Goal: Task Accomplishment & Management: Manage account settings

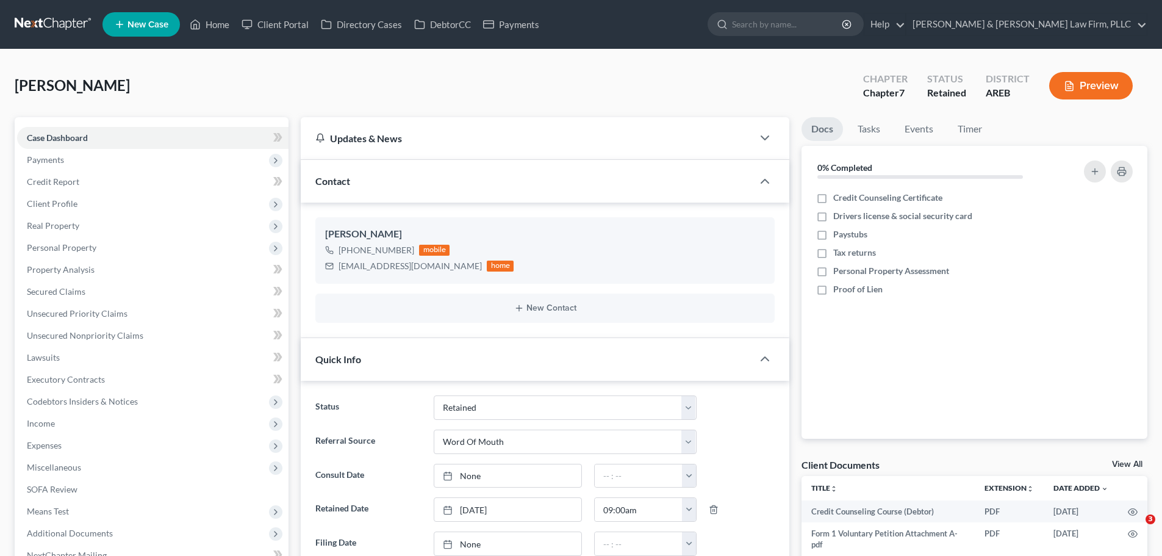
select select "8"
select select "0"
click at [202, 18] on link "Home" at bounding box center [210, 24] width 52 height 22
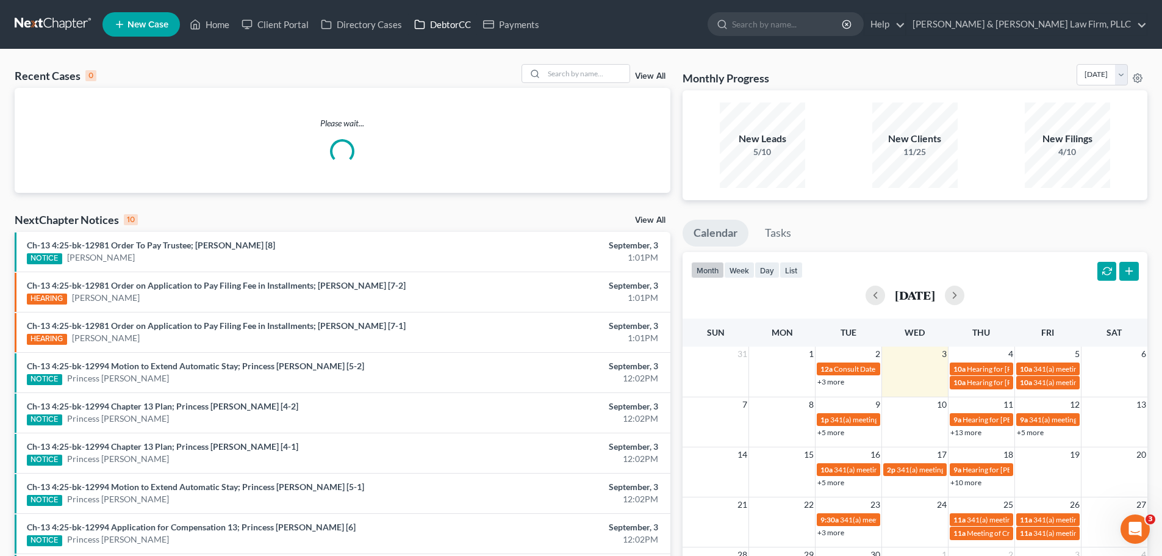
click at [443, 27] on link "DebtorCC" at bounding box center [442, 24] width 69 height 22
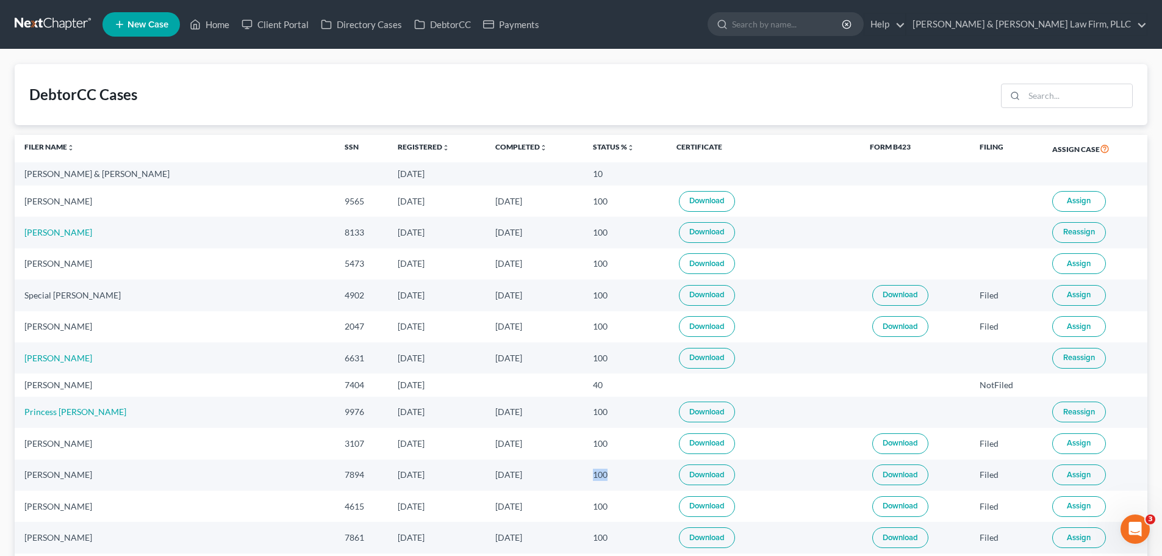
drag, startPoint x: 550, startPoint y: 473, endPoint x: 530, endPoint y: 475, distance: 20.2
click at [583, 475] on td "100" at bounding box center [625, 474] width 84 height 31
click at [205, 29] on link "Home" at bounding box center [210, 24] width 52 height 22
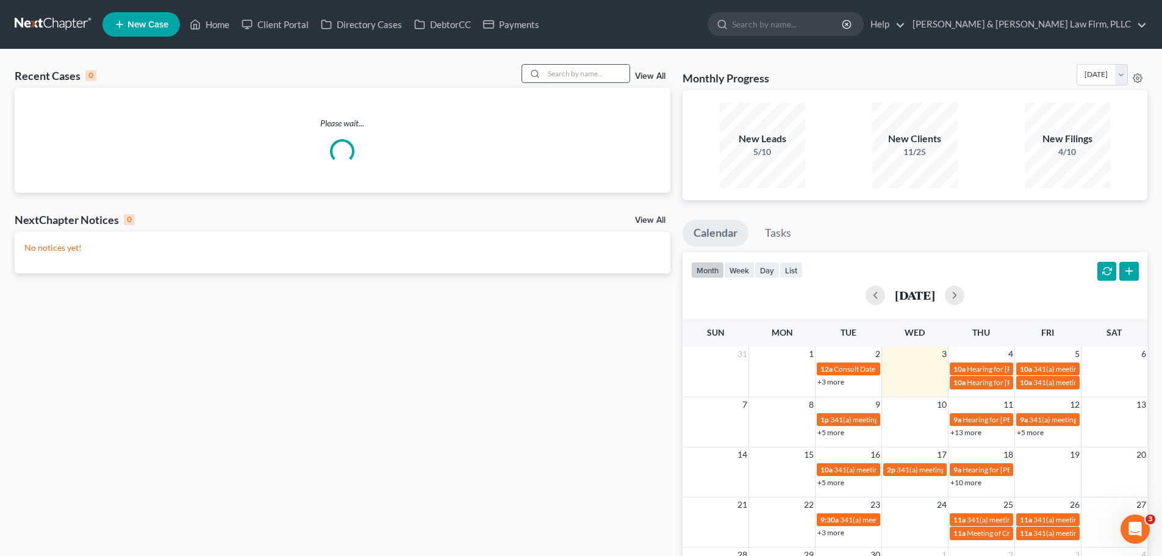
click at [568, 71] on input "search" at bounding box center [586, 74] width 85 height 18
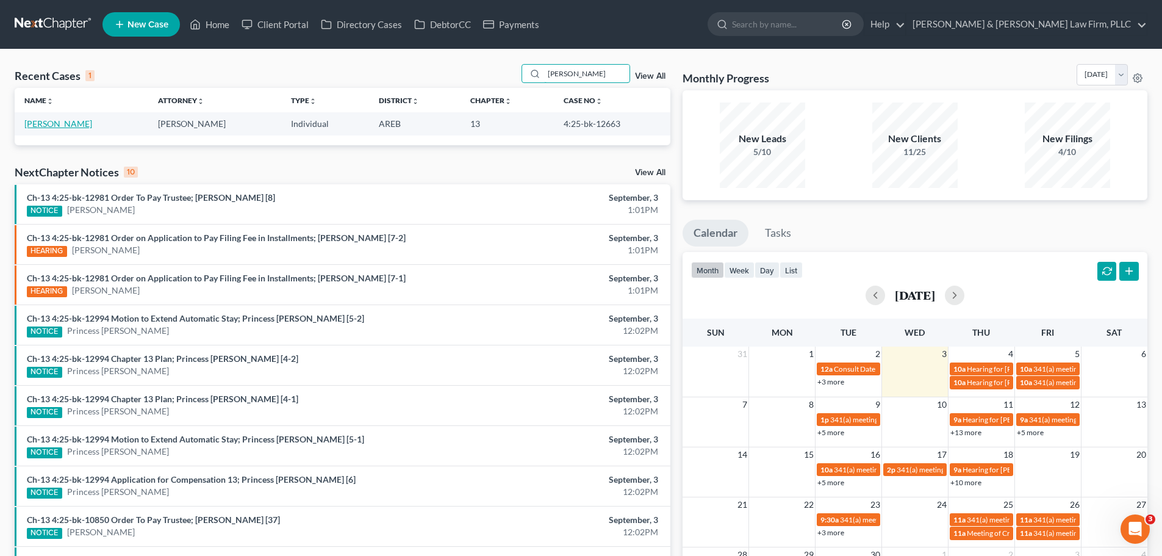
type input "[PERSON_NAME]"
click at [62, 120] on link "[PERSON_NAME]" at bounding box center [58, 123] width 68 height 10
select select "2"
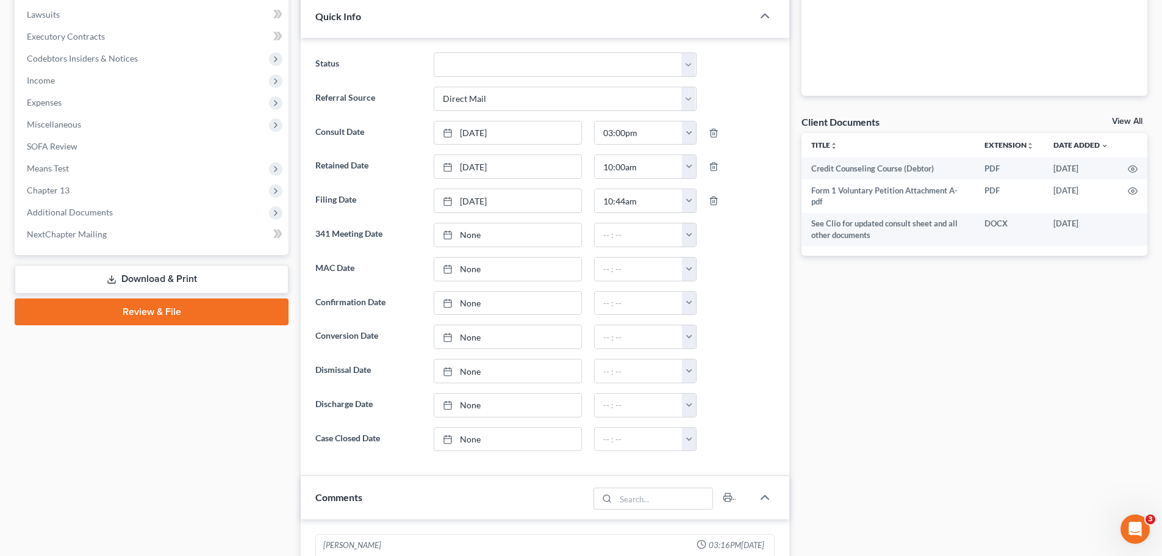
scroll to position [366, 0]
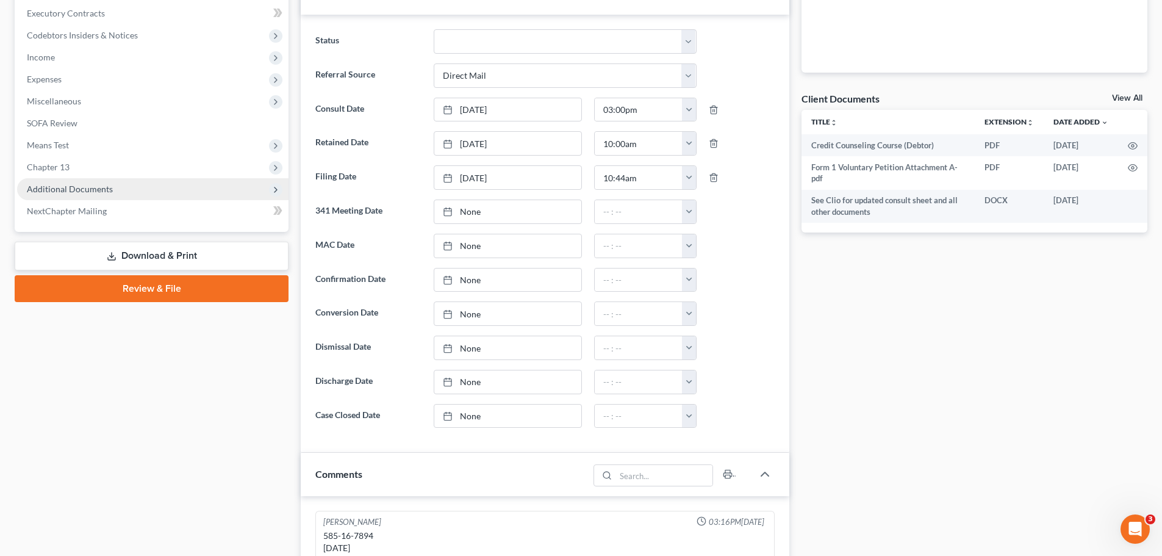
click at [95, 184] on span "Additional Documents" at bounding box center [70, 189] width 86 height 10
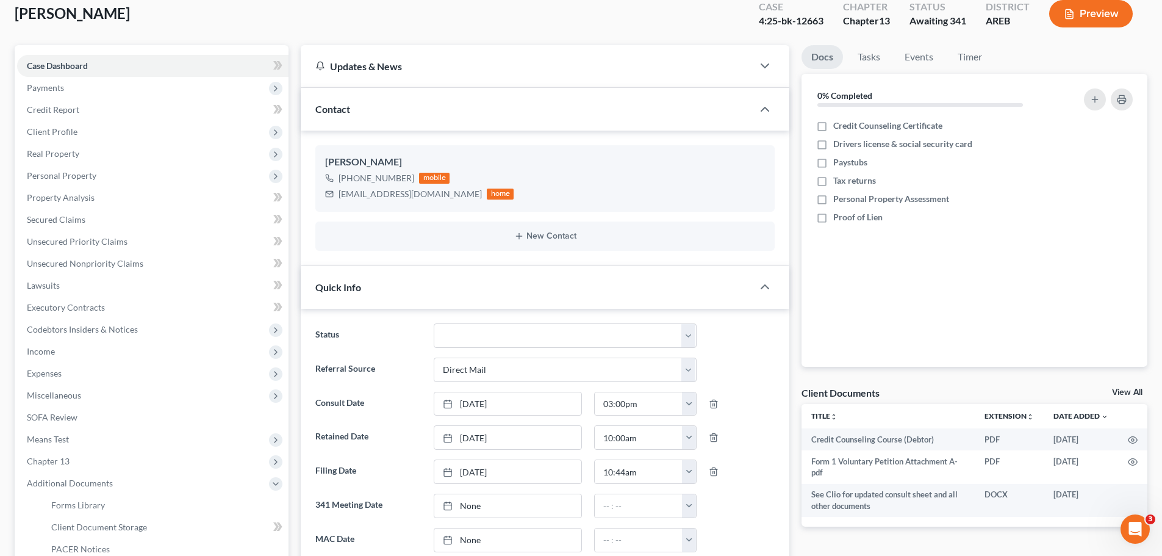
scroll to position [0, 0]
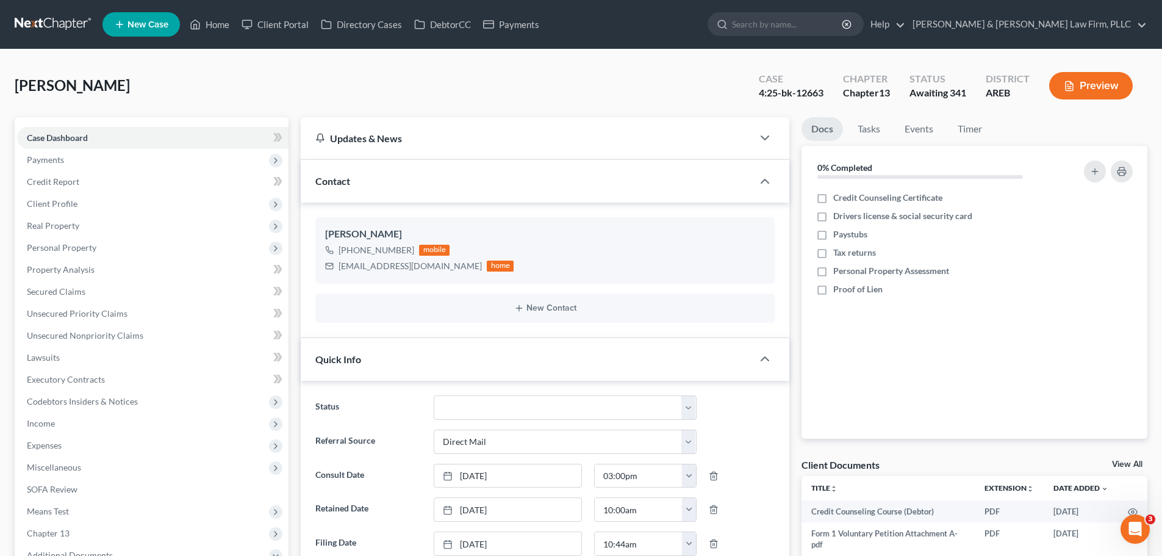
click at [216, 9] on ul "New Case Home Client Portal Directory Cases DebtorCC Payments - No Result - See…" at bounding box center [624, 25] width 1045 height 32
click at [207, 15] on link "Home" at bounding box center [210, 24] width 52 height 22
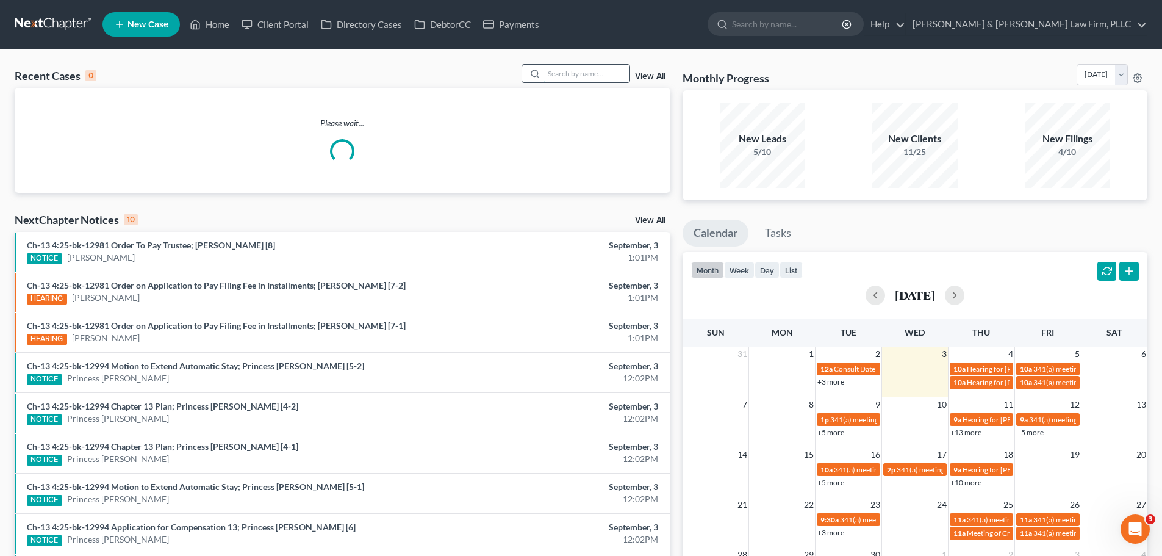
click at [563, 72] on input "search" at bounding box center [586, 74] width 85 height 18
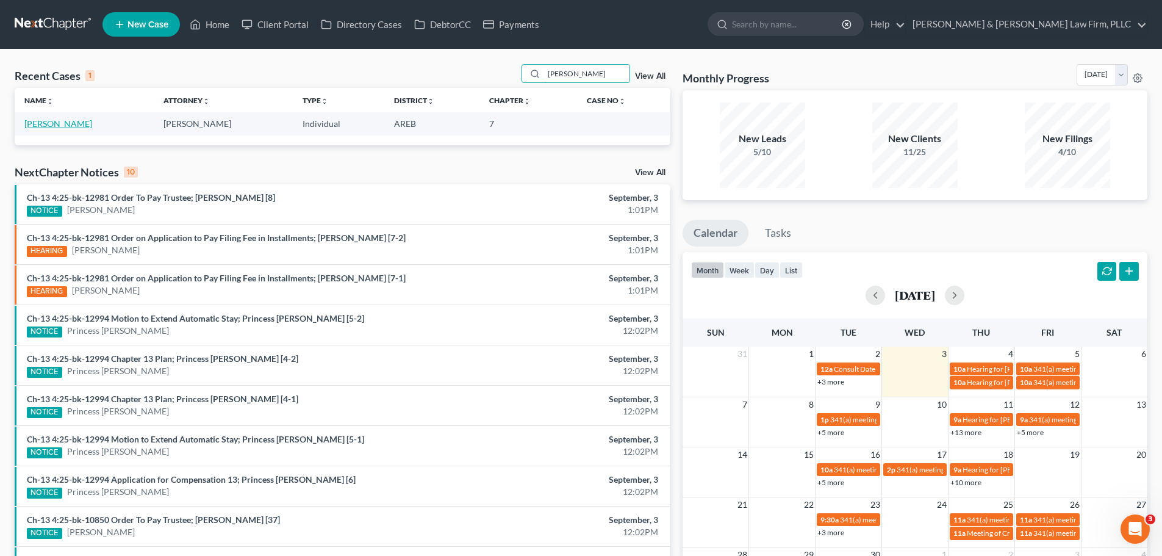
type input "[PERSON_NAME]"
click at [48, 126] on link "[PERSON_NAME]" at bounding box center [58, 123] width 68 height 10
select select "0"
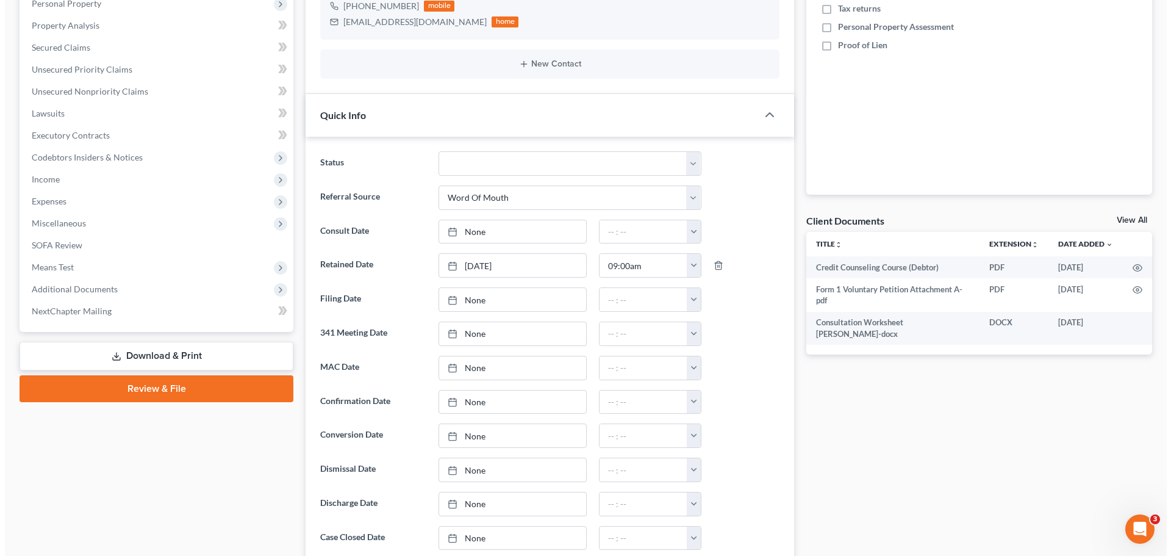
scroll to position [61, 0]
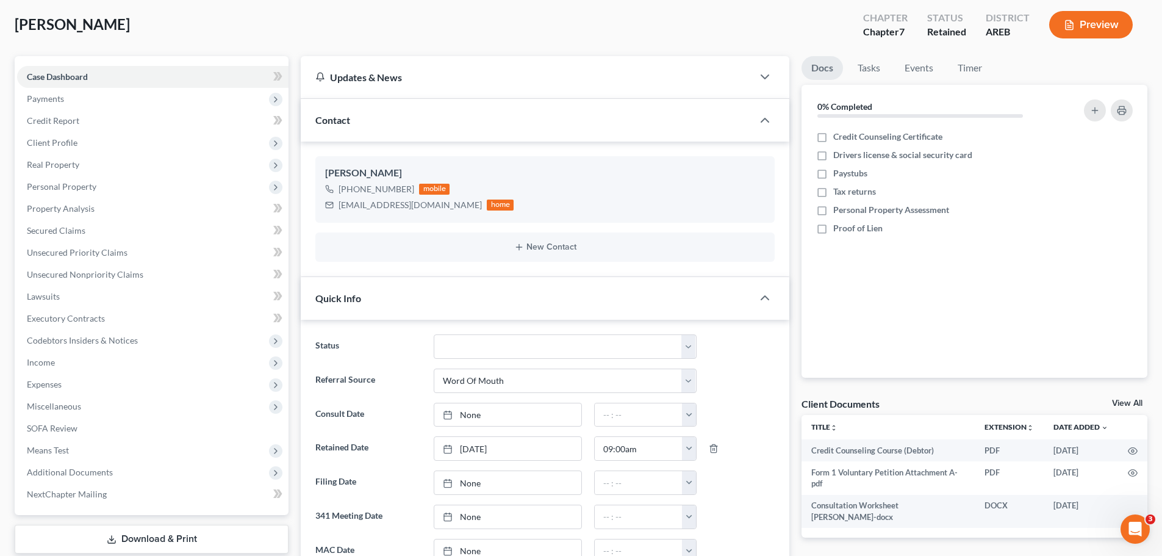
click at [1093, 27] on button "Preview" at bounding box center [1091, 24] width 84 height 27
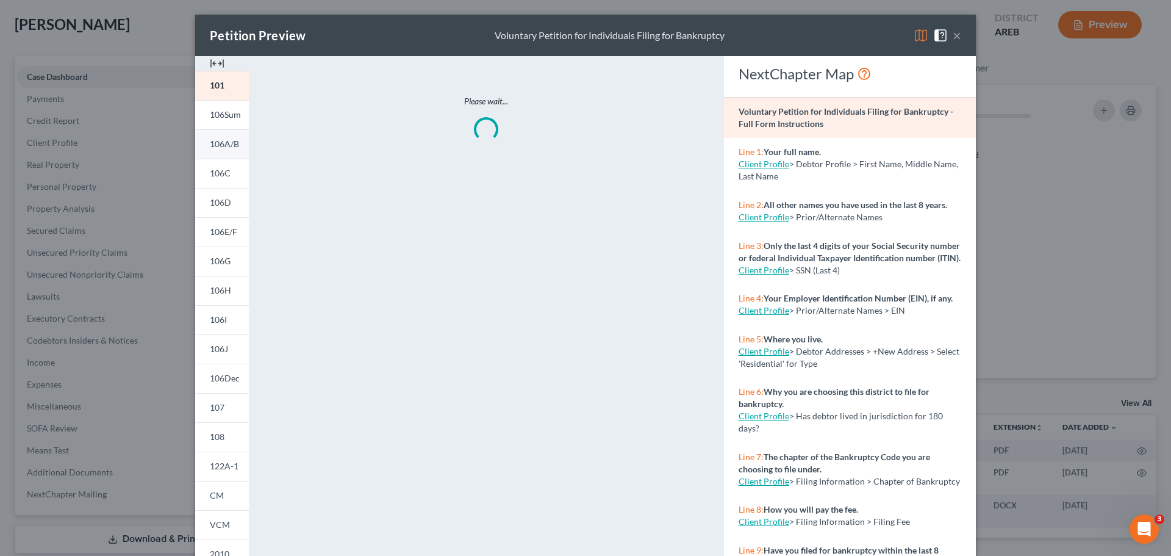
click at [223, 140] on span "106A/B" at bounding box center [224, 143] width 29 height 10
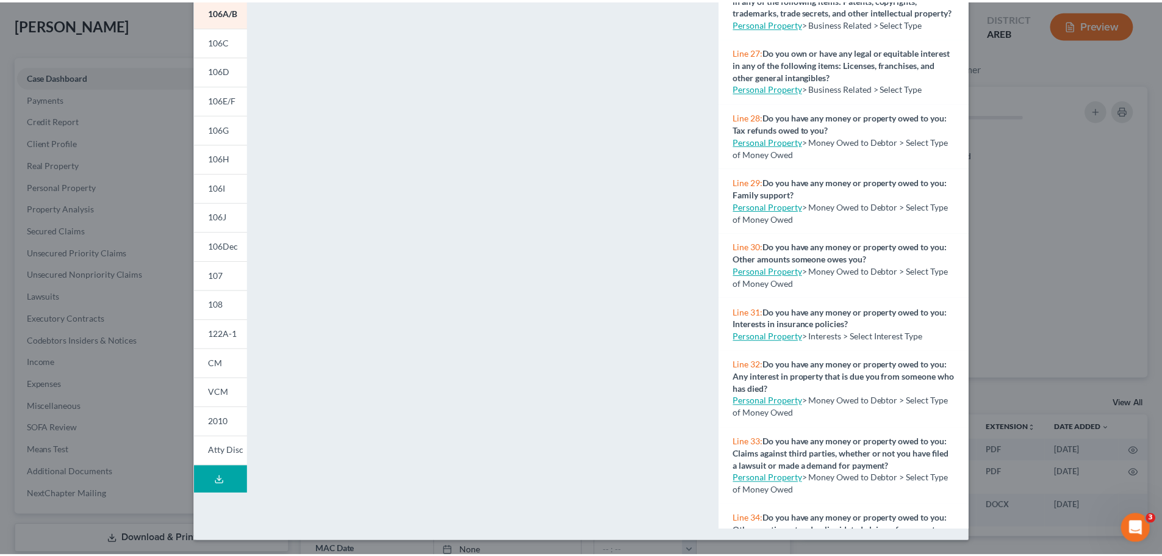
scroll to position [1829, 0]
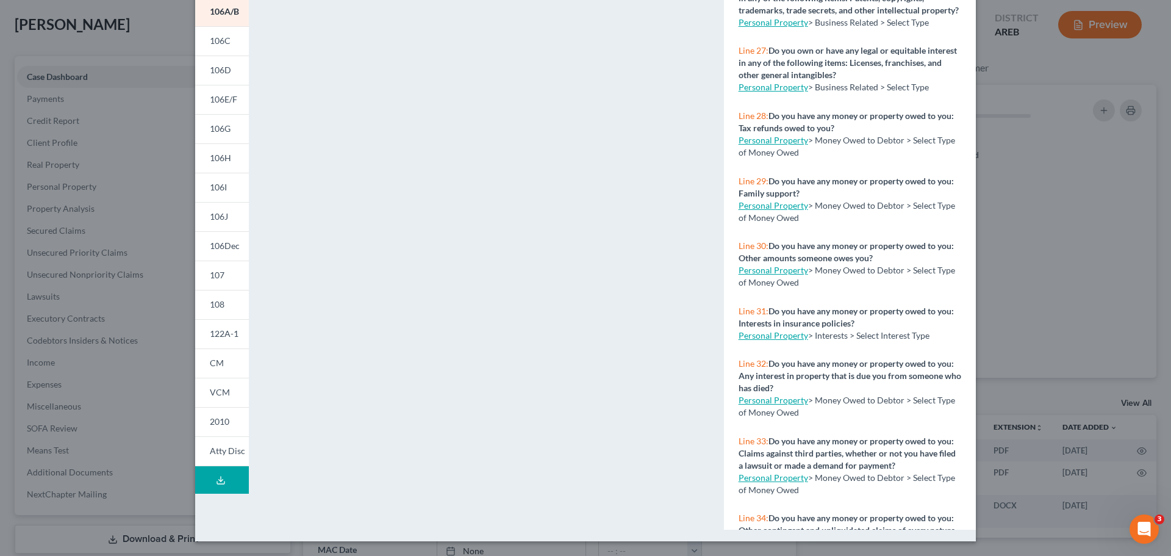
click at [1089, 209] on div "Petition Preview Schedule A/B: Property × 101 106Sum 106A/B 106C 106D 106E/F 10…" at bounding box center [585, 278] width 1171 height 556
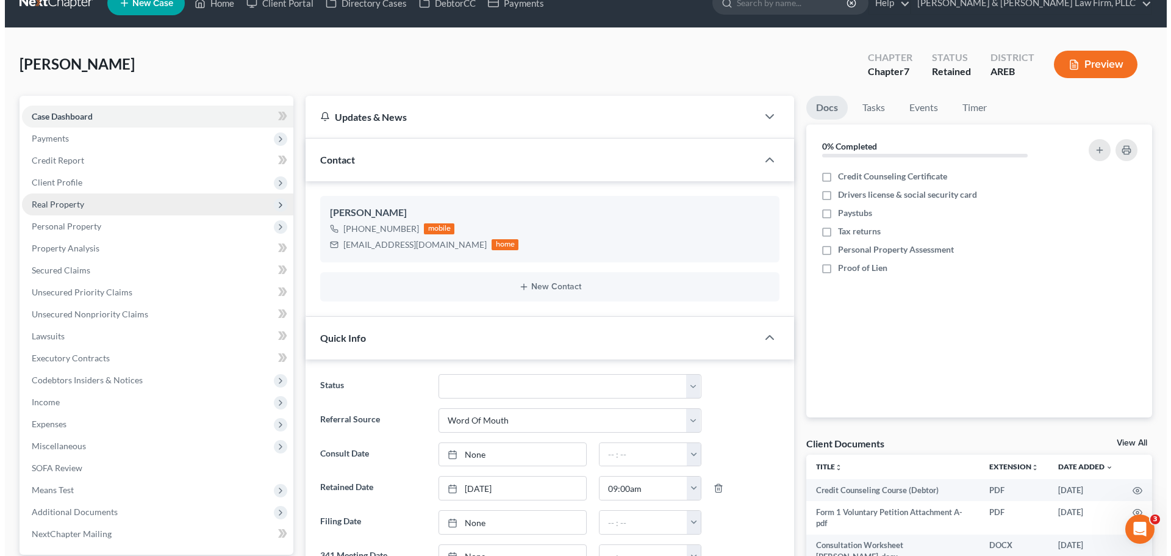
scroll to position [0, 0]
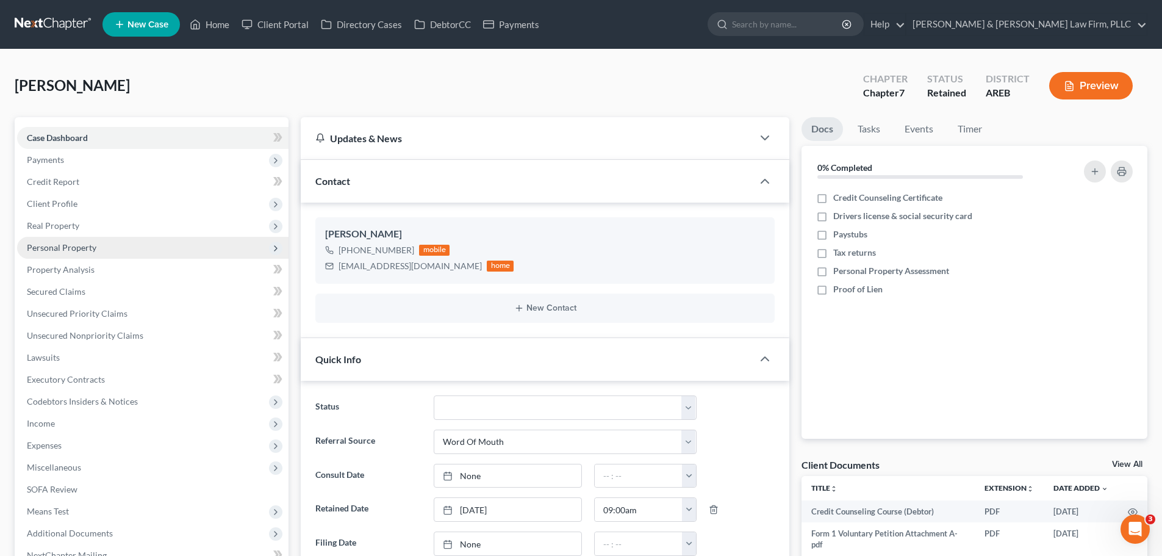
click at [85, 247] on span "Personal Property" at bounding box center [62, 247] width 70 height 10
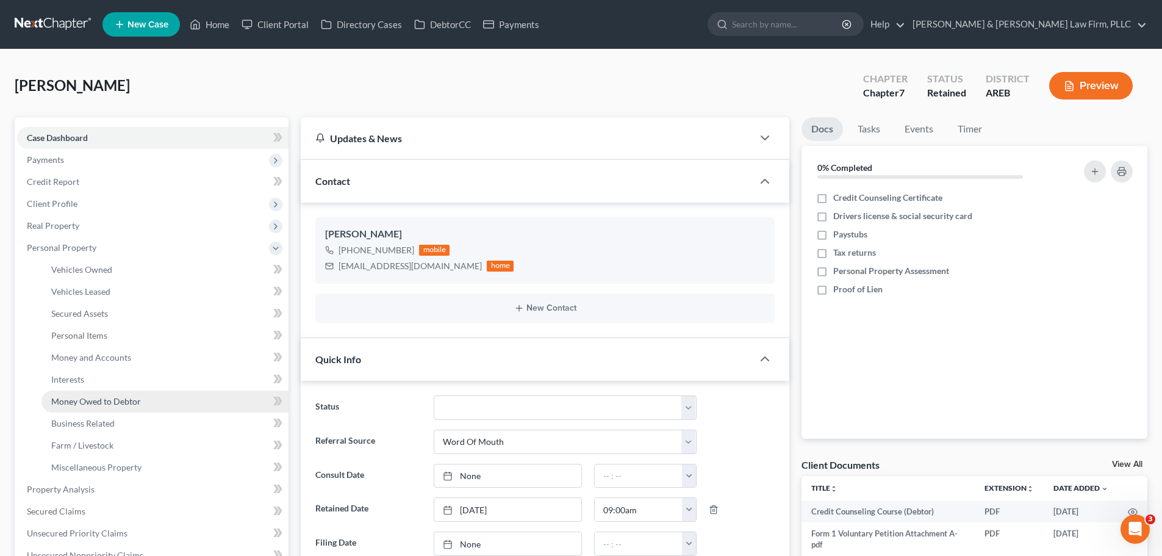
click at [104, 399] on span "Money Owed to Debtor" at bounding box center [96, 401] width 90 height 10
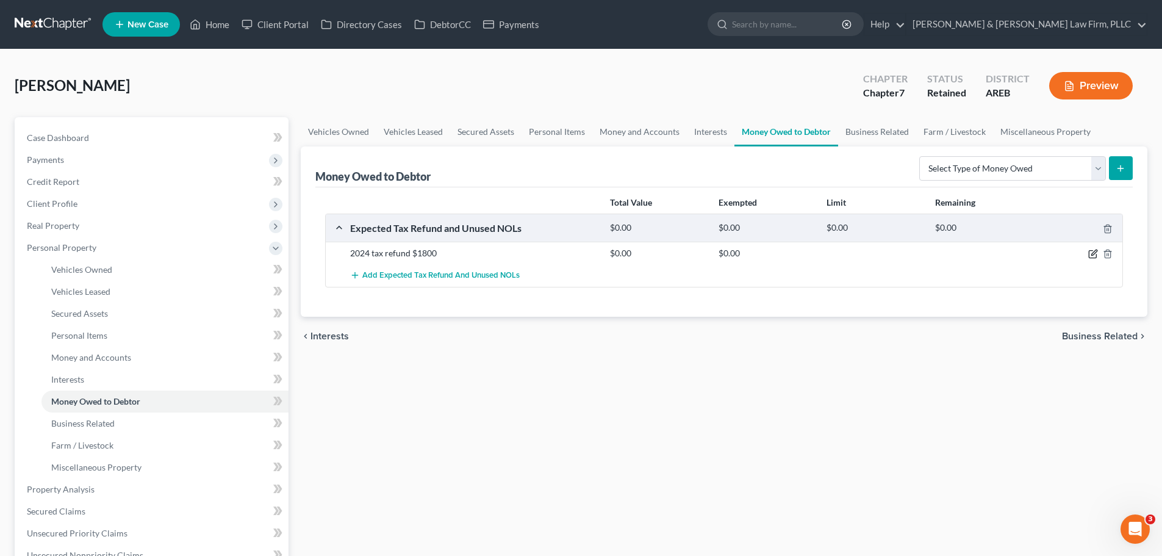
click at [1090, 254] on icon "button" at bounding box center [1093, 254] width 10 height 10
select select "0"
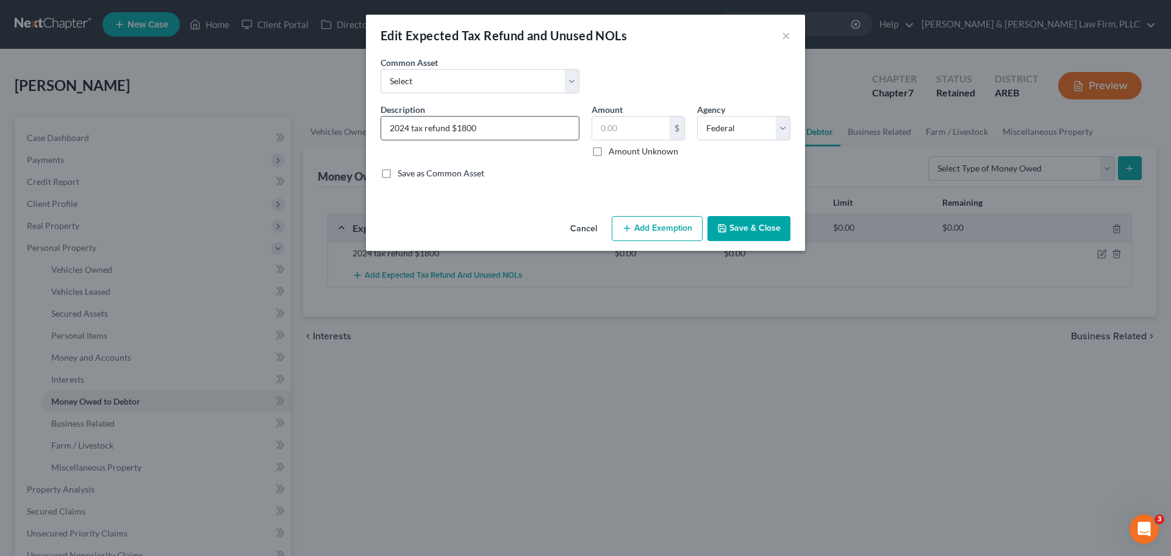
click at [479, 129] on input "2024 tax refund $1800" at bounding box center [480, 127] width 198 height 23
type input "2024 tax refund ~$3,000"
click at [759, 229] on button "Save & Close" at bounding box center [748, 229] width 83 height 26
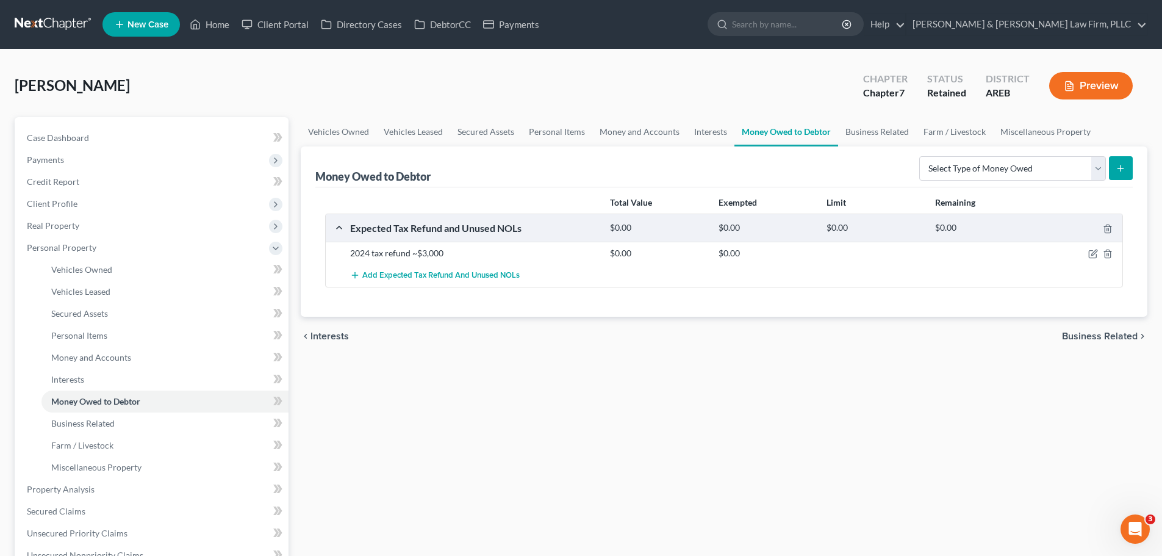
click at [1058, 87] on button "Preview" at bounding box center [1091, 85] width 84 height 27
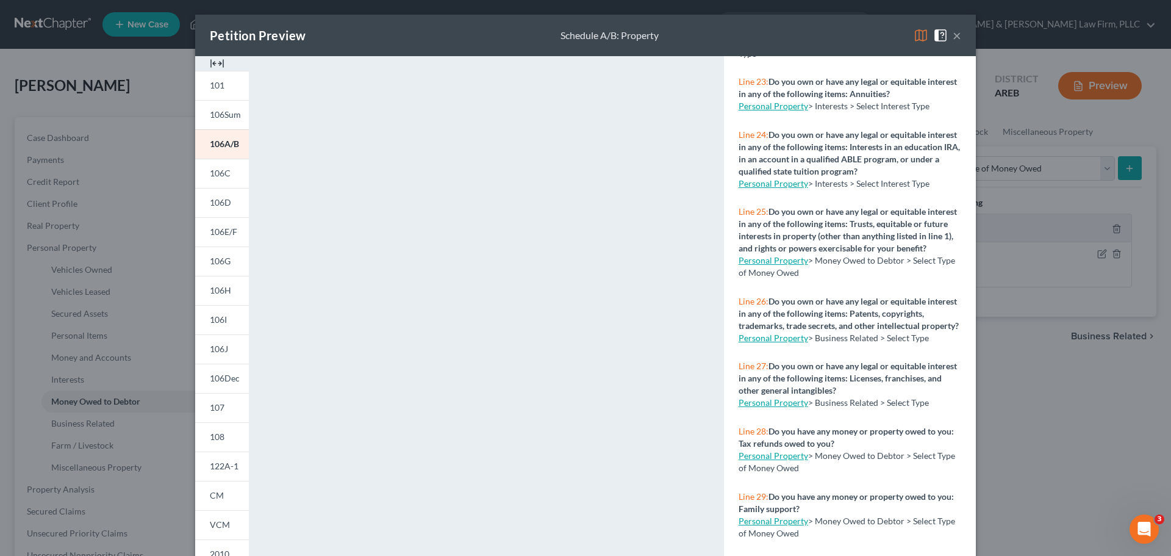
scroll to position [132, 0]
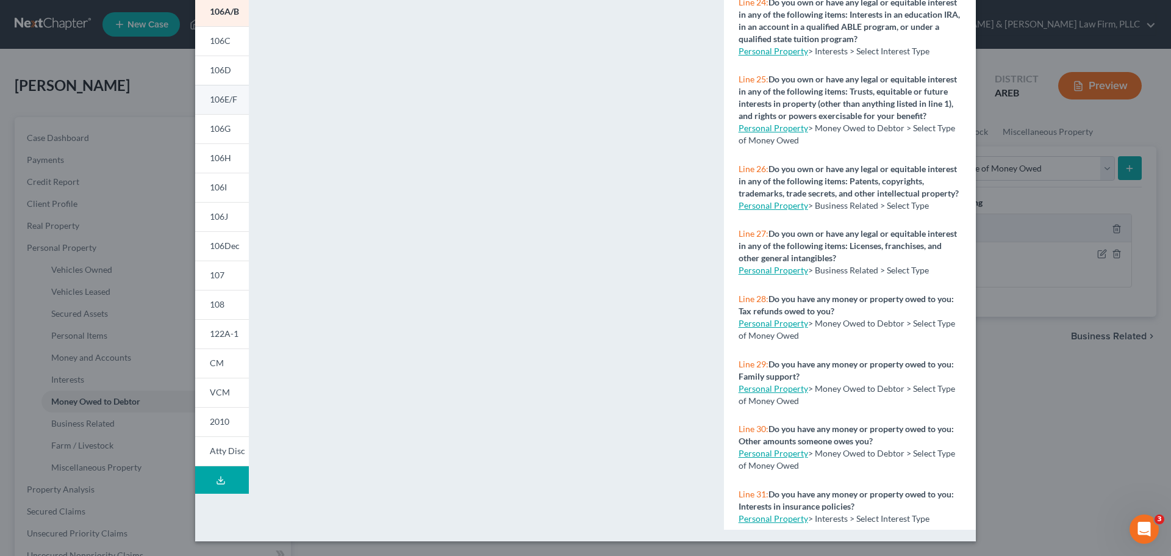
click at [210, 104] on span "106E/F" at bounding box center [223, 99] width 27 height 10
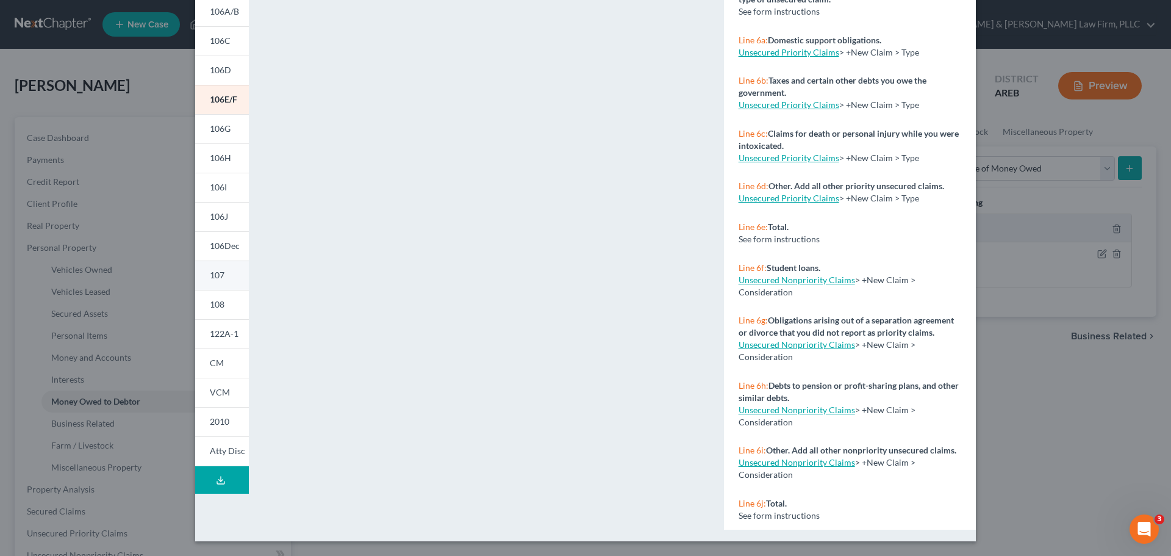
click at [233, 277] on link "107" at bounding box center [222, 274] width 54 height 29
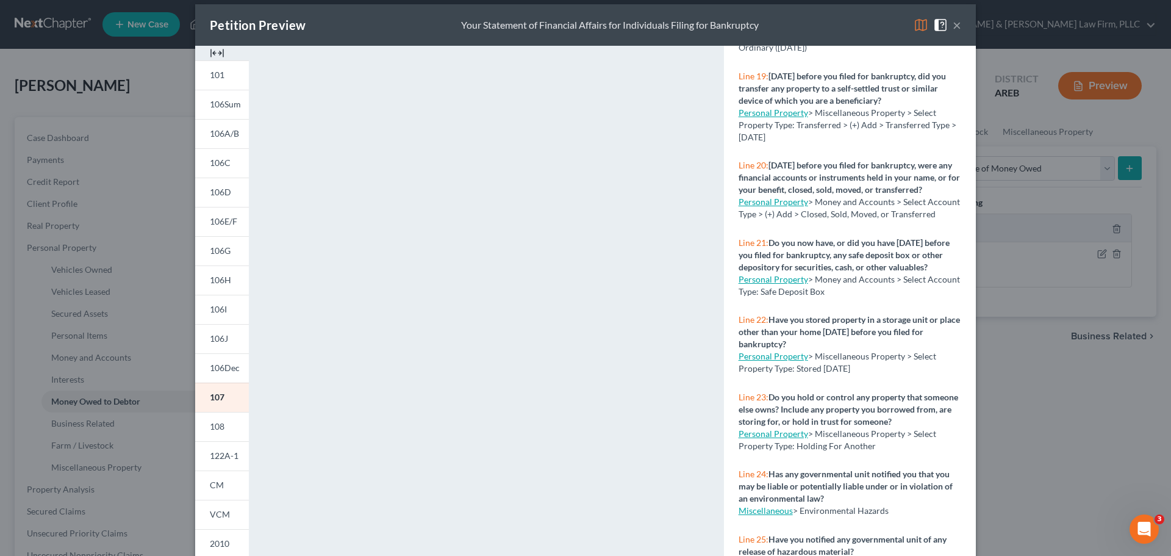
scroll to position [1332, 0]
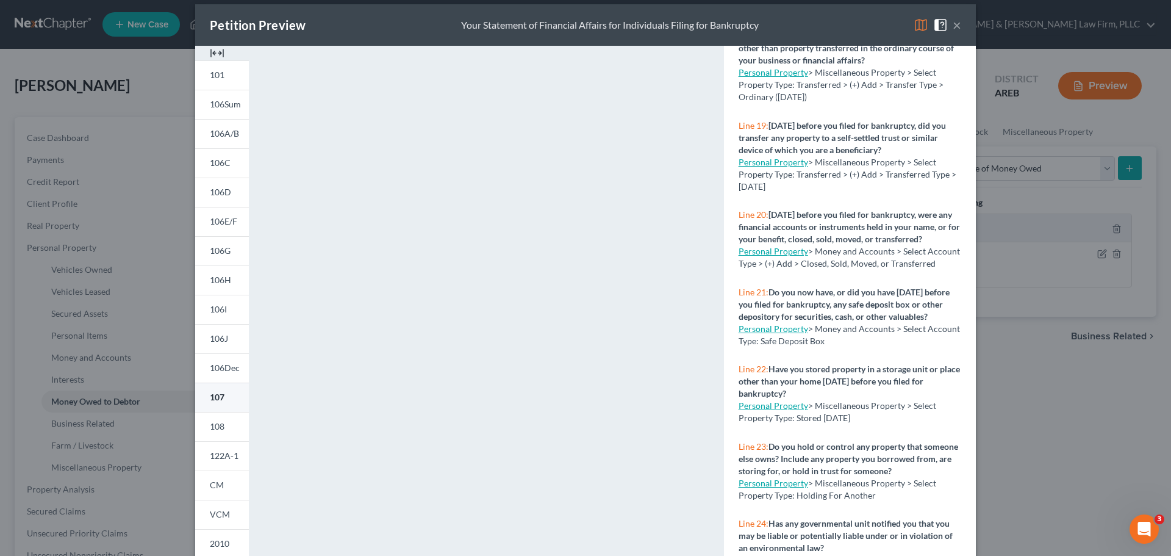
click at [218, 391] on link "107" at bounding box center [222, 396] width 54 height 29
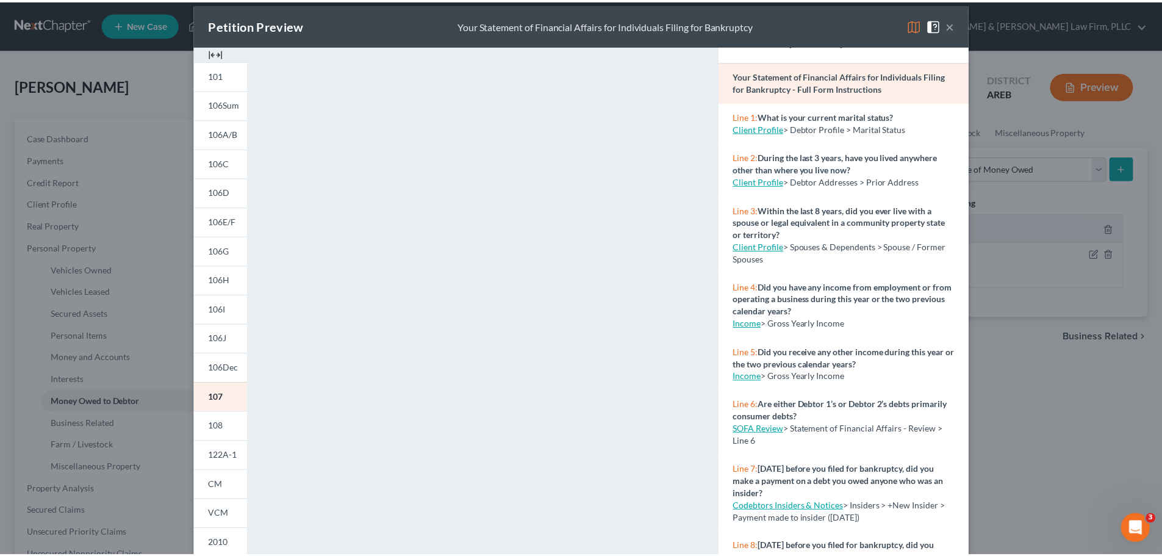
scroll to position [0, 0]
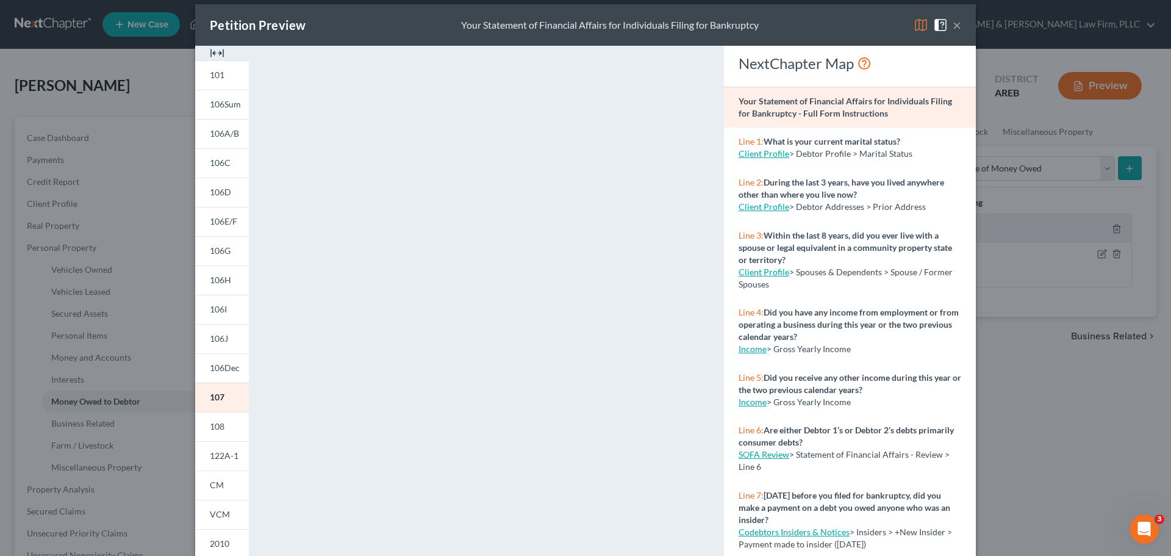
click at [751, 155] on link "Client Profile" at bounding box center [763, 153] width 51 height 10
select select "0"
select select "2"
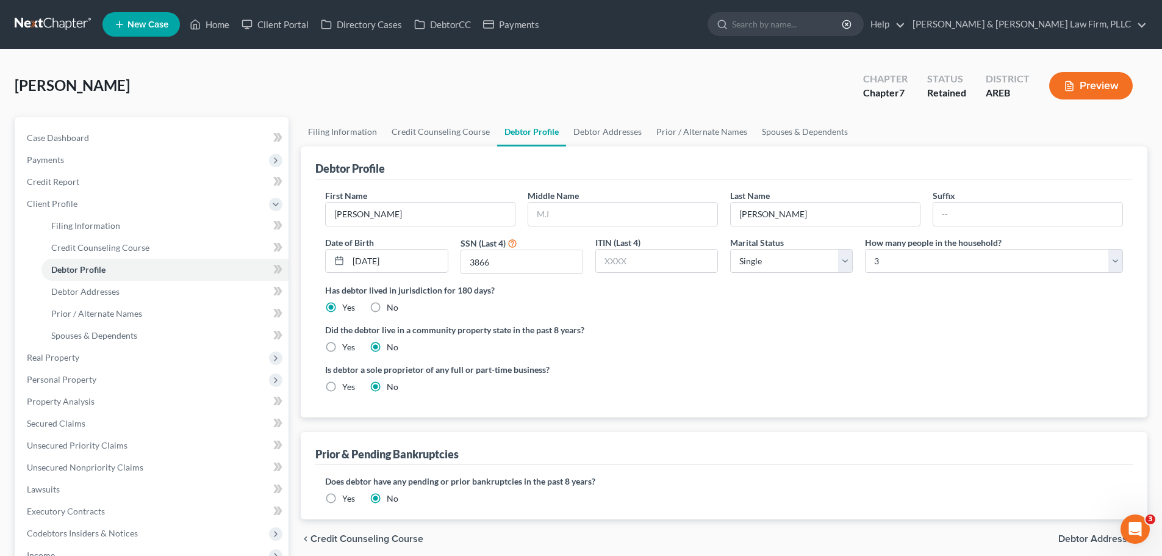
select select "0"
select select "2"
click at [765, 262] on select "Select Single Married Separated Divorced Widowed" at bounding box center [791, 261] width 123 height 24
click at [759, 267] on select "Select Single Married Separated Divorced Widowed" at bounding box center [791, 261] width 123 height 24
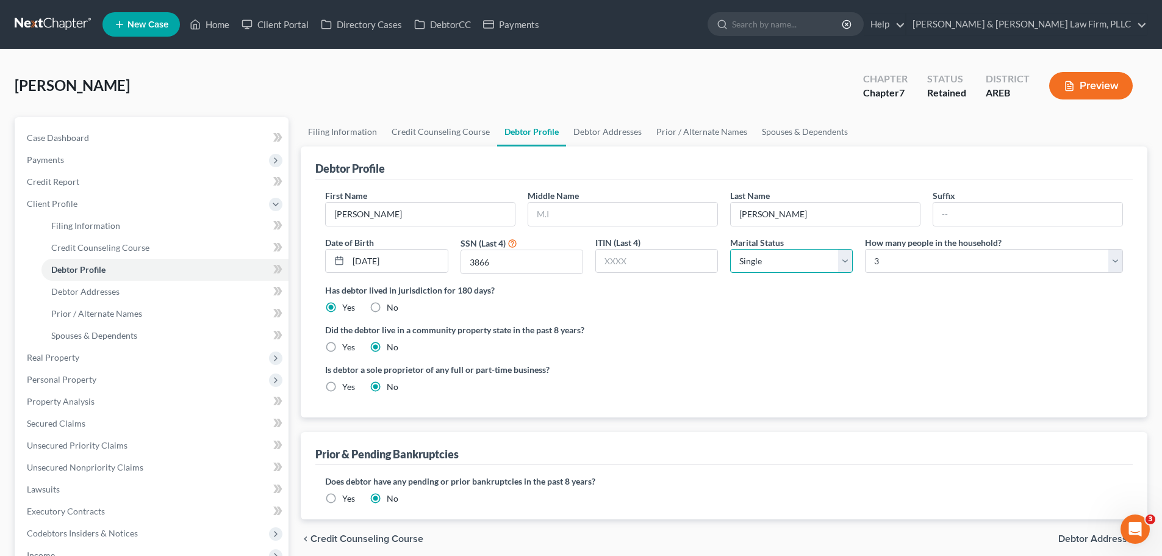
click at [755, 262] on select "Select Single Married Separated Divorced Widowed" at bounding box center [791, 261] width 123 height 24
select select "1"
click at [730, 249] on select "Select Single Married Separated Divorced Widowed" at bounding box center [791, 261] width 123 height 24
click at [1087, 82] on button "Preview" at bounding box center [1091, 85] width 84 height 27
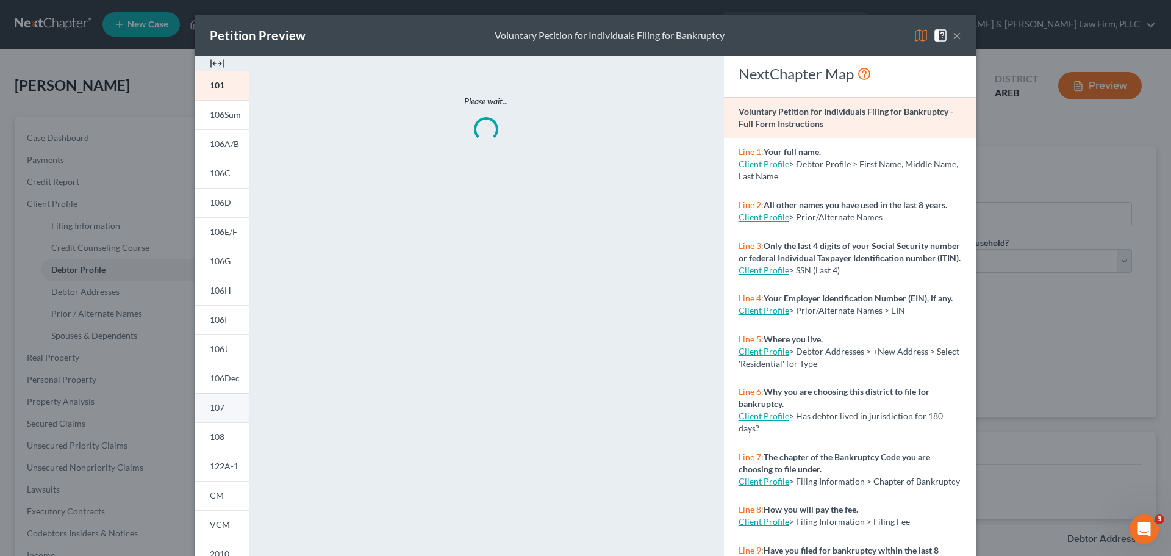
click at [216, 415] on link "107" at bounding box center [222, 407] width 54 height 29
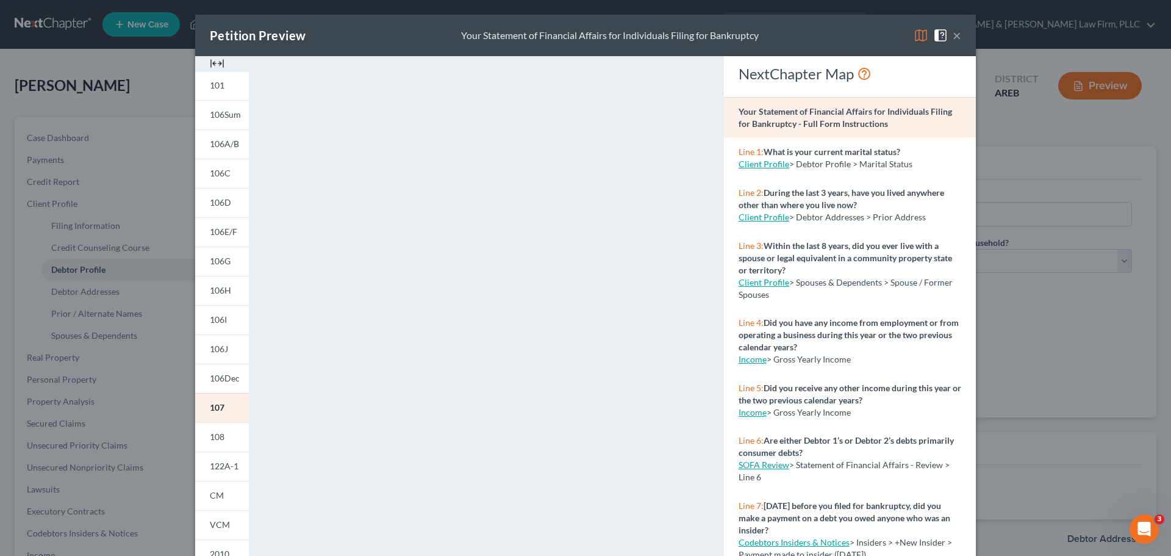
click at [954, 30] on button "×" at bounding box center [957, 35] width 9 height 15
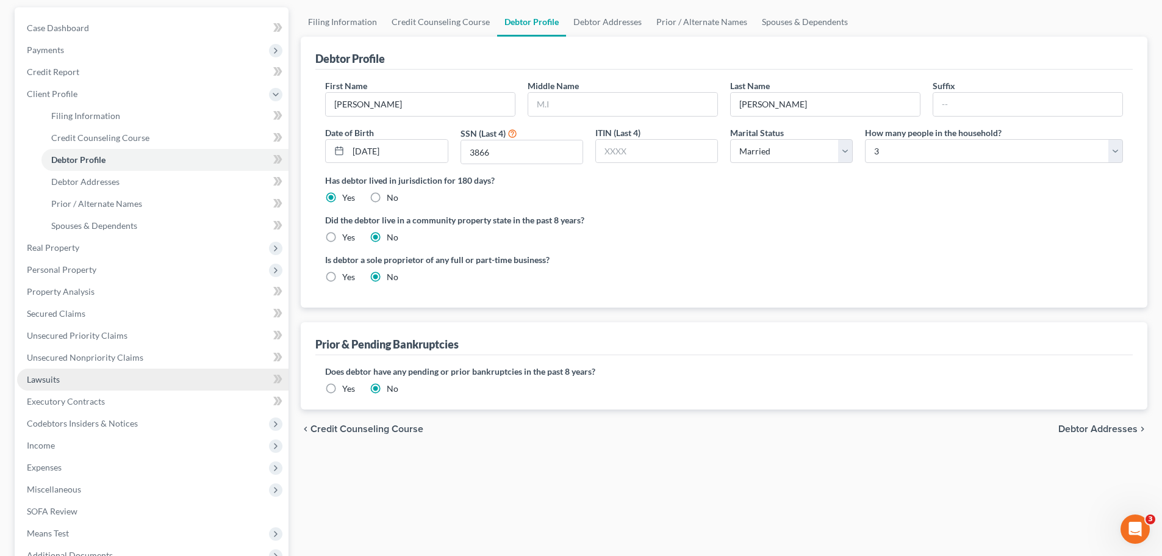
scroll to position [122, 0]
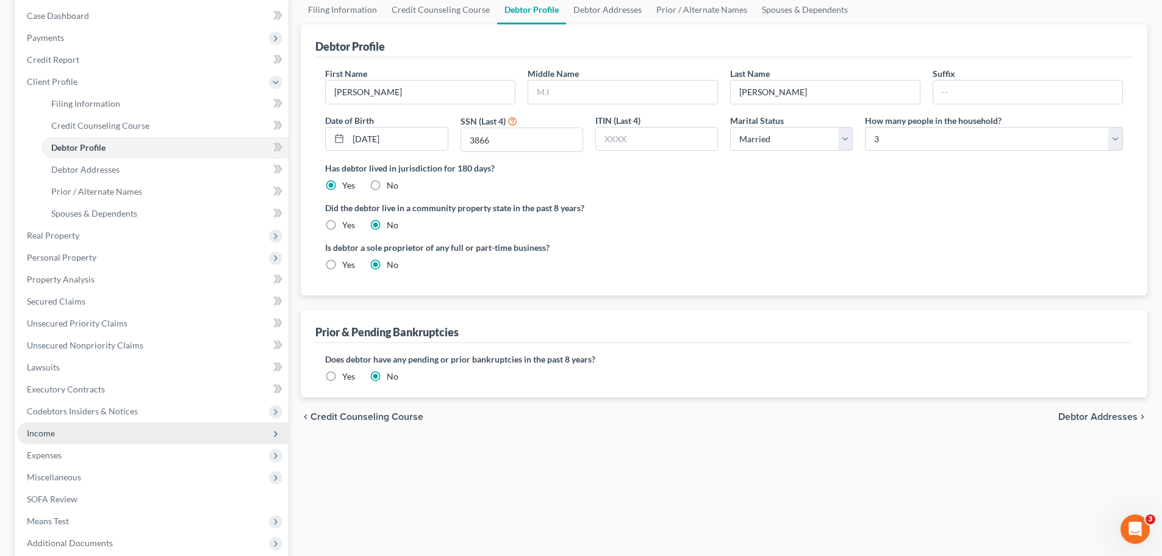
click at [72, 423] on span "Income" at bounding box center [152, 433] width 271 height 22
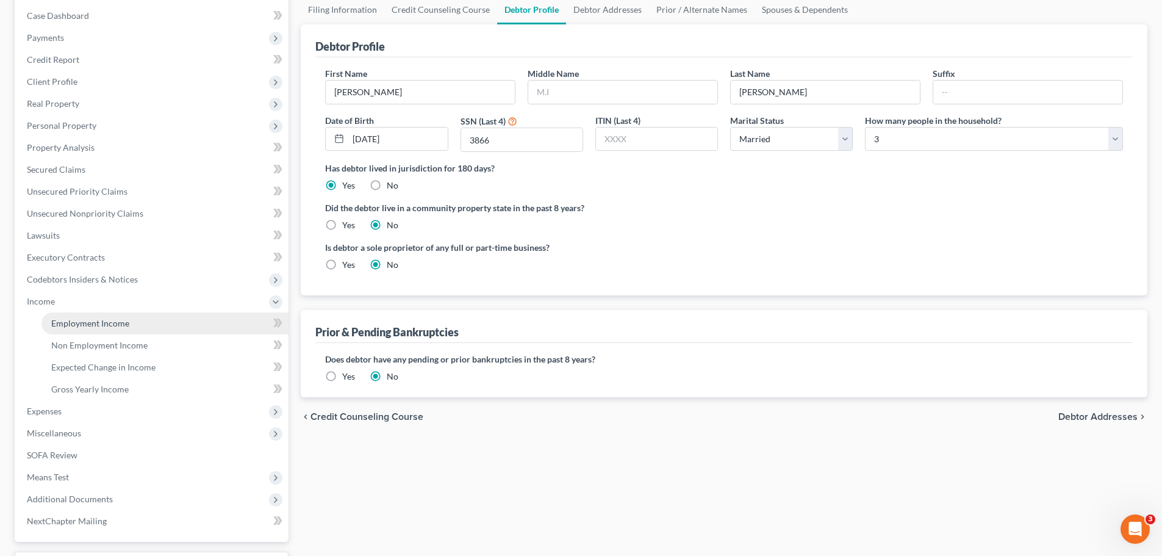
click at [126, 323] on span "Employment Income" at bounding box center [90, 323] width 78 height 10
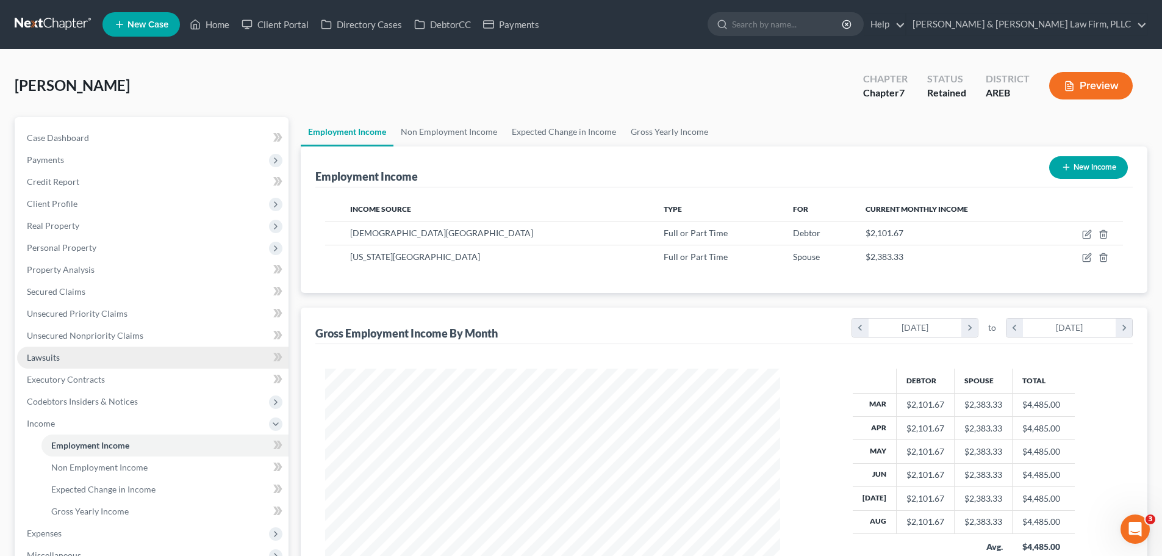
scroll to position [227, 479]
click at [659, 138] on link "Gross Yearly Income" at bounding box center [669, 131] width 92 height 29
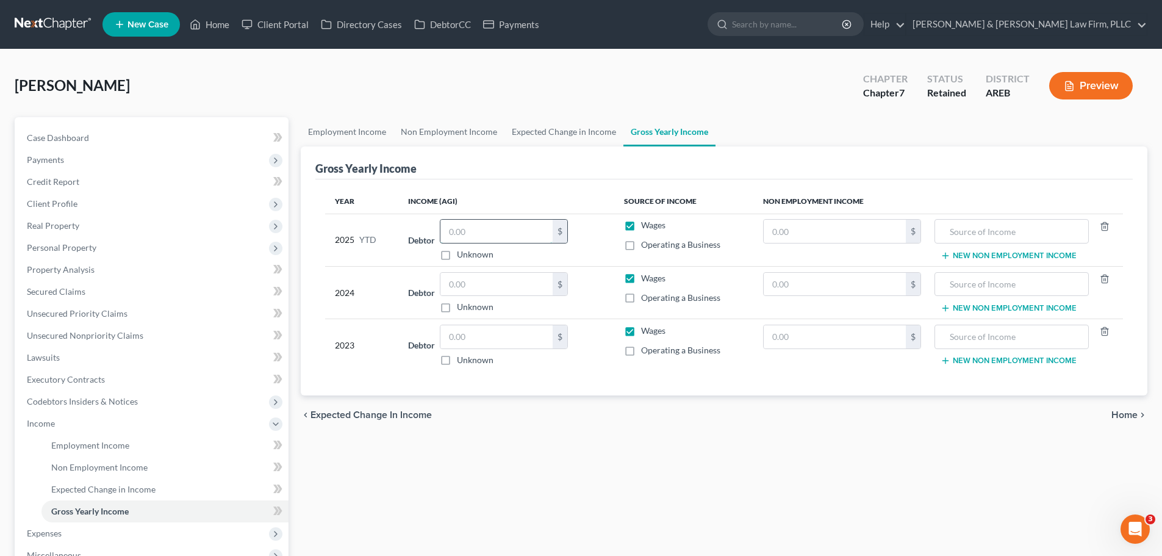
click at [496, 234] on input "text" at bounding box center [496, 231] width 112 height 23
type input "15,000"
drag, startPoint x: 501, startPoint y: 287, endPoint x: 494, endPoint y: 289, distance: 7.5
click at [501, 287] on input "text" at bounding box center [496, 284] width 112 height 23
type input "21,000"
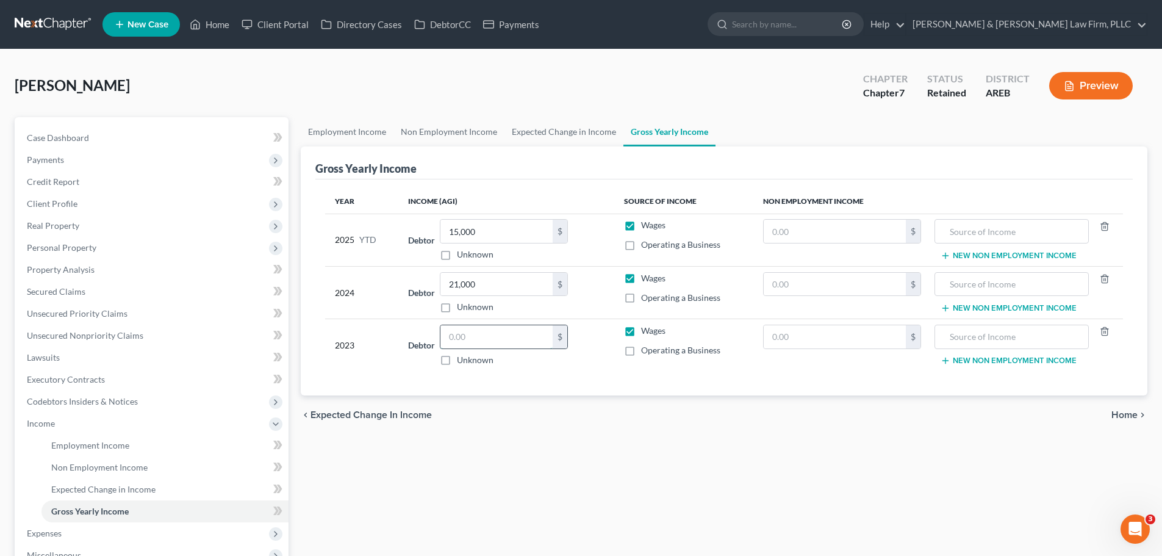
click at [478, 336] on input "text" at bounding box center [496, 336] width 112 height 23
type input "43,000"
click at [1119, 415] on span "Home" at bounding box center [1124, 415] width 26 height 10
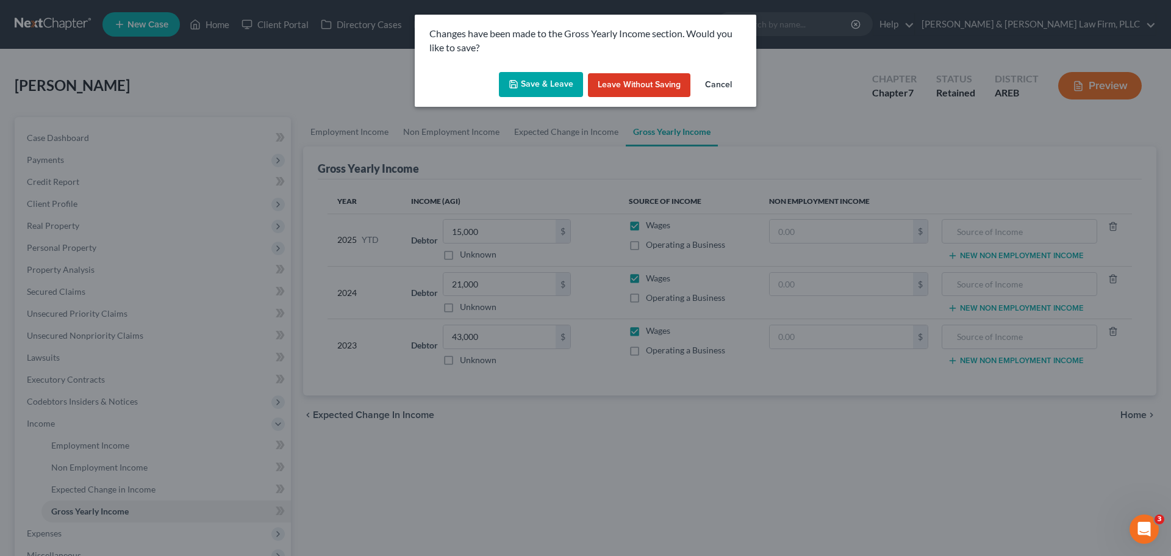
click at [542, 87] on button "Save & Leave" at bounding box center [541, 85] width 84 height 26
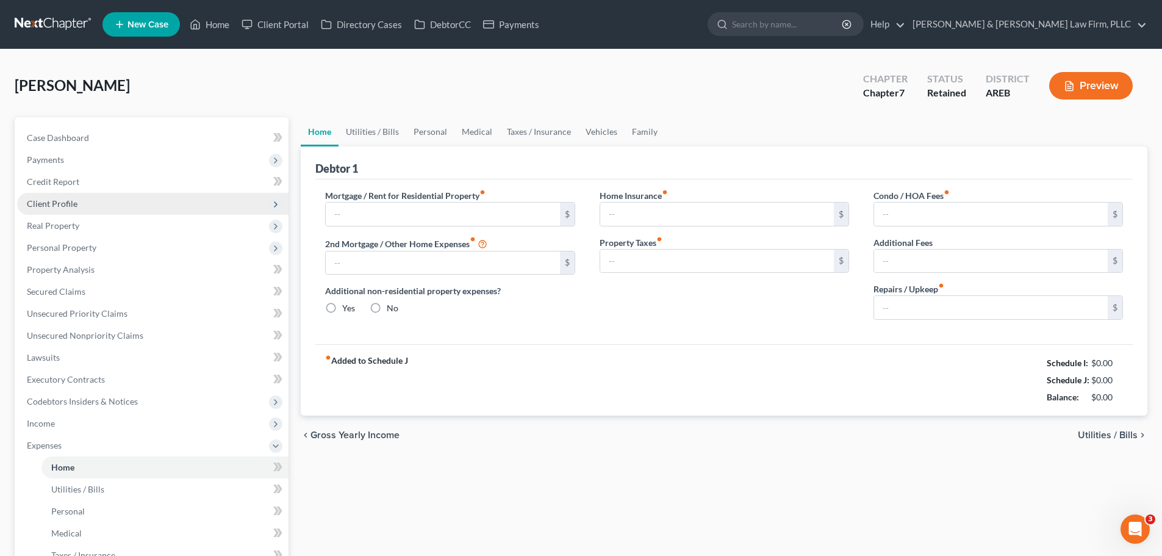
type input "1,340.00"
type input "0.00"
radio input "true"
type input "0.00"
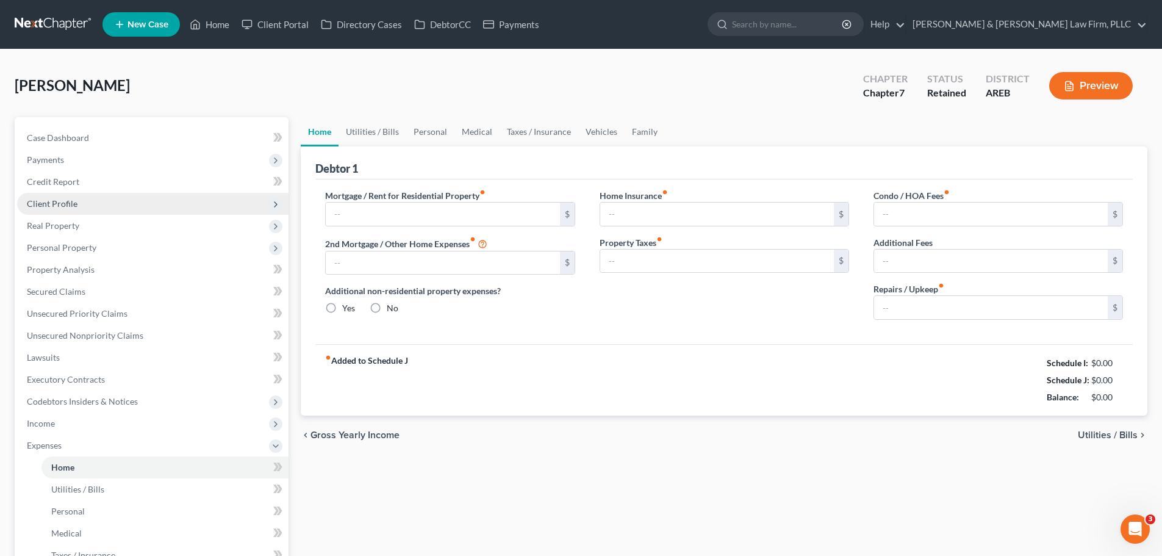
type input "0.00"
click at [107, 204] on span "Client Profile" at bounding box center [152, 204] width 271 height 22
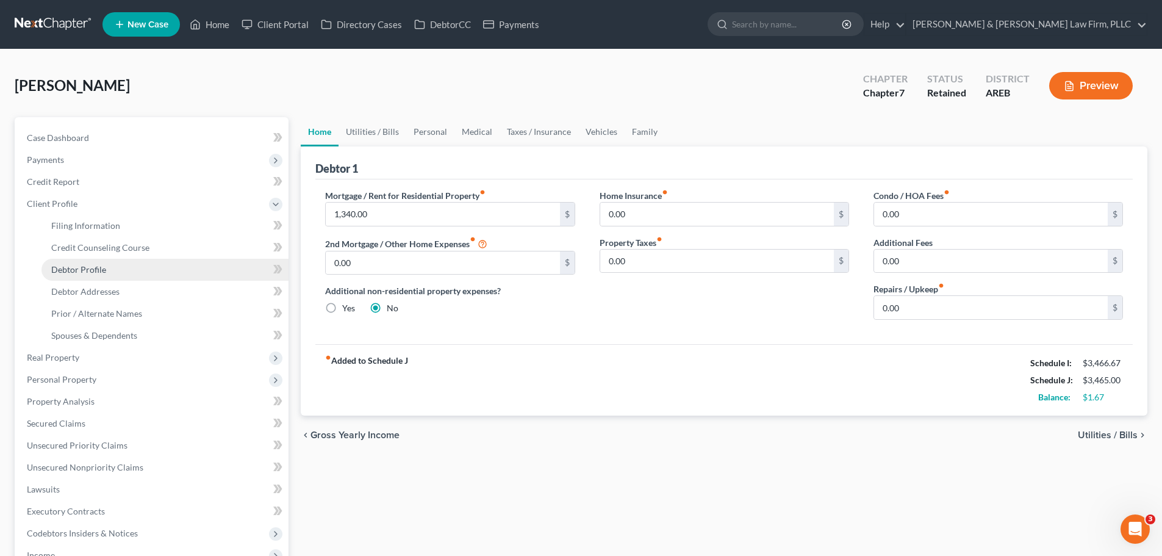
click at [100, 268] on span "Debtor Profile" at bounding box center [78, 269] width 55 height 10
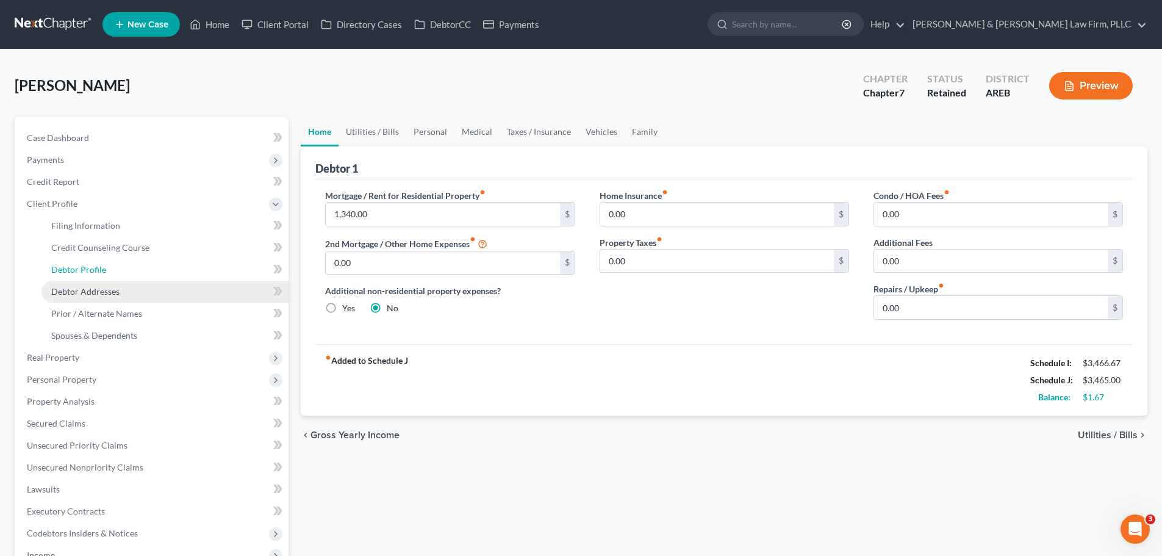
select select "1"
select select "2"
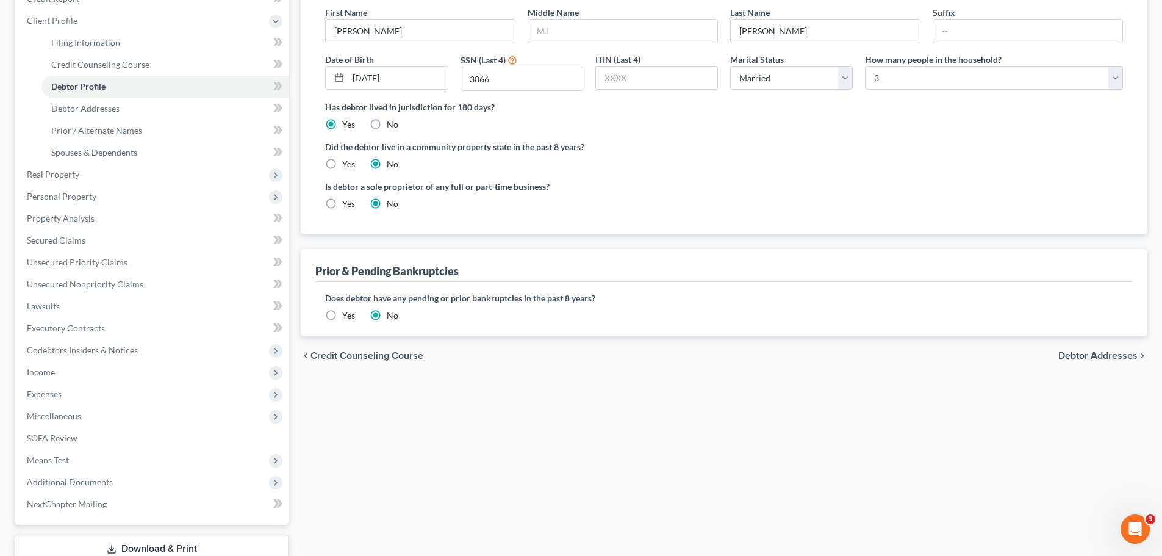
click at [1098, 351] on span "Debtor Addresses" at bounding box center [1097, 356] width 79 height 10
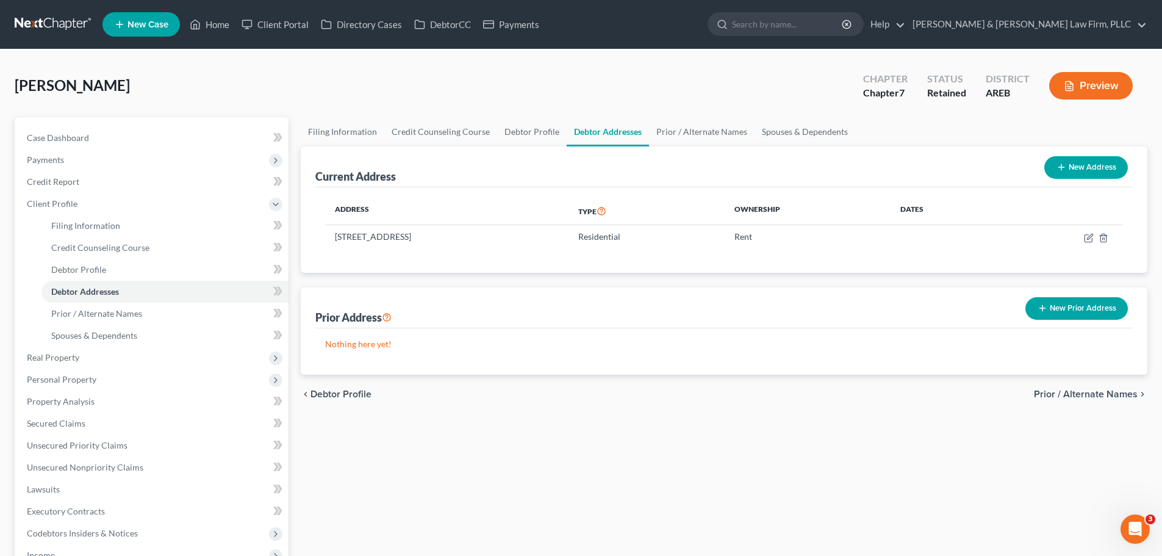
click at [1114, 78] on button "Preview" at bounding box center [1091, 85] width 84 height 27
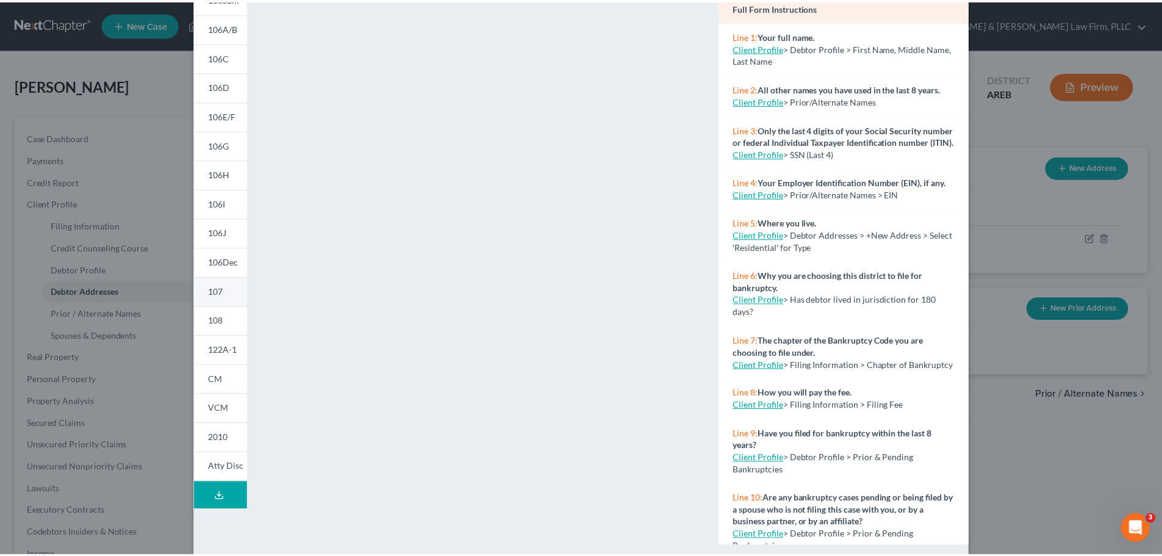
scroll to position [121, 0]
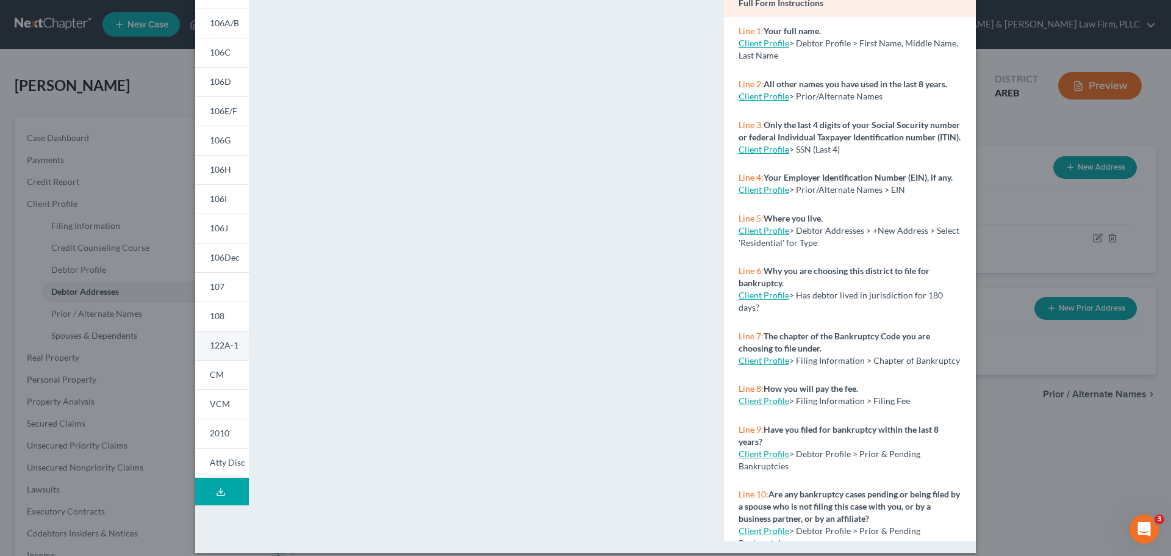
click at [218, 348] on span "122A-1" at bounding box center [224, 345] width 29 height 10
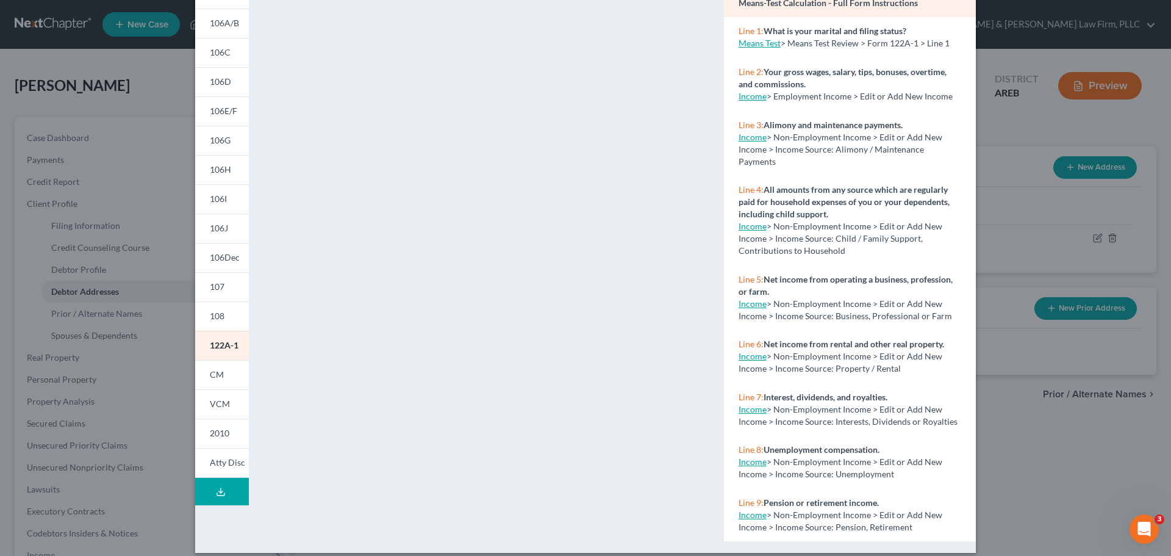
click at [1026, 243] on div "Petition Preview Chapter 7 Statement of Your Current Monthly Income and Means-T…" at bounding box center [585, 278] width 1171 height 556
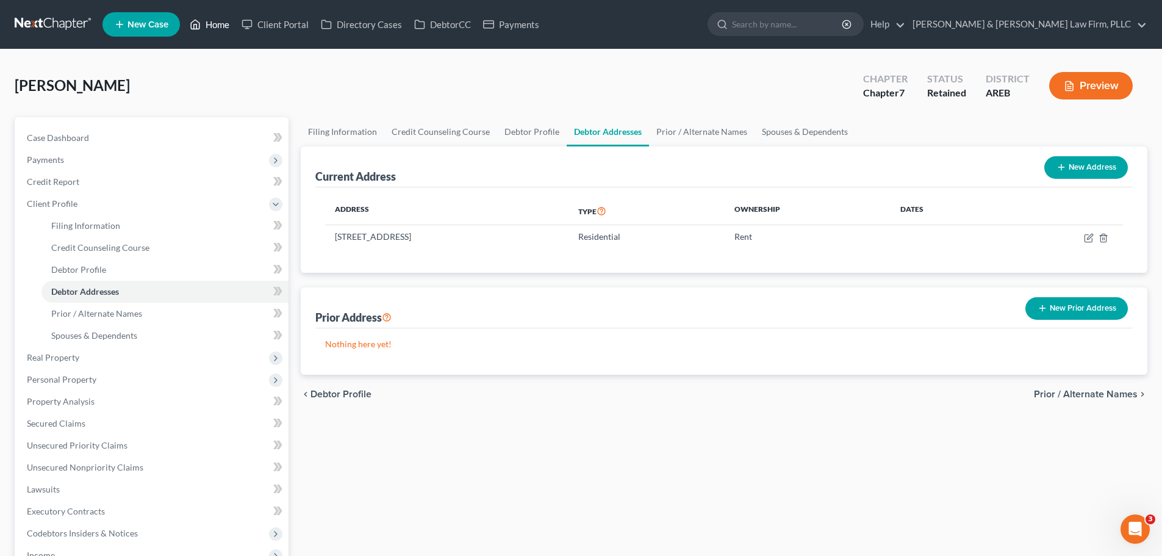
click at [203, 29] on link "Home" at bounding box center [210, 24] width 52 height 22
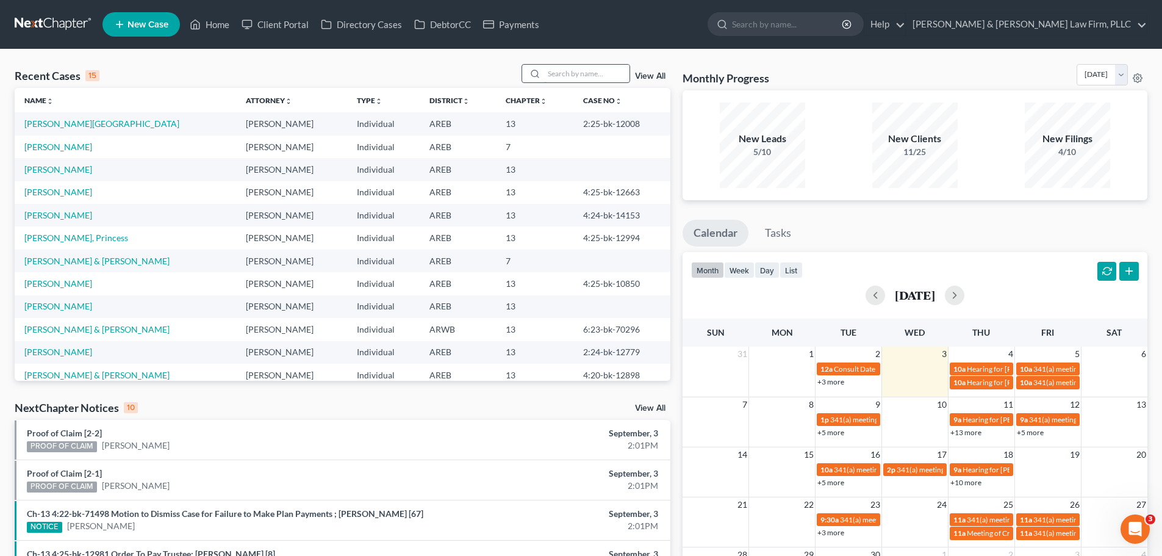
click at [589, 74] on input "search" at bounding box center [586, 74] width 85 height 18
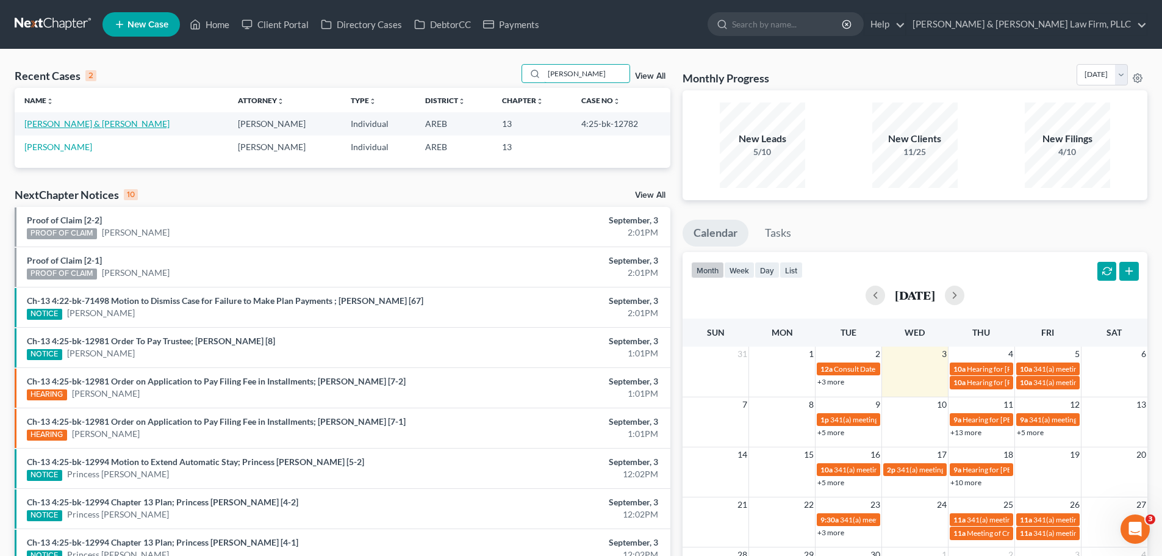
type input "[PERSON_NAME]"
drag, startPoint x: 93, startPoint y: 121, endPoint x: 9, endPoint y: 155, distance: 91.2
click at [93, 121] on link "[PERSON_NAME] & [PERSON_NAME]" at bounding box center [96, 123] width 145 height 10
select select "2"
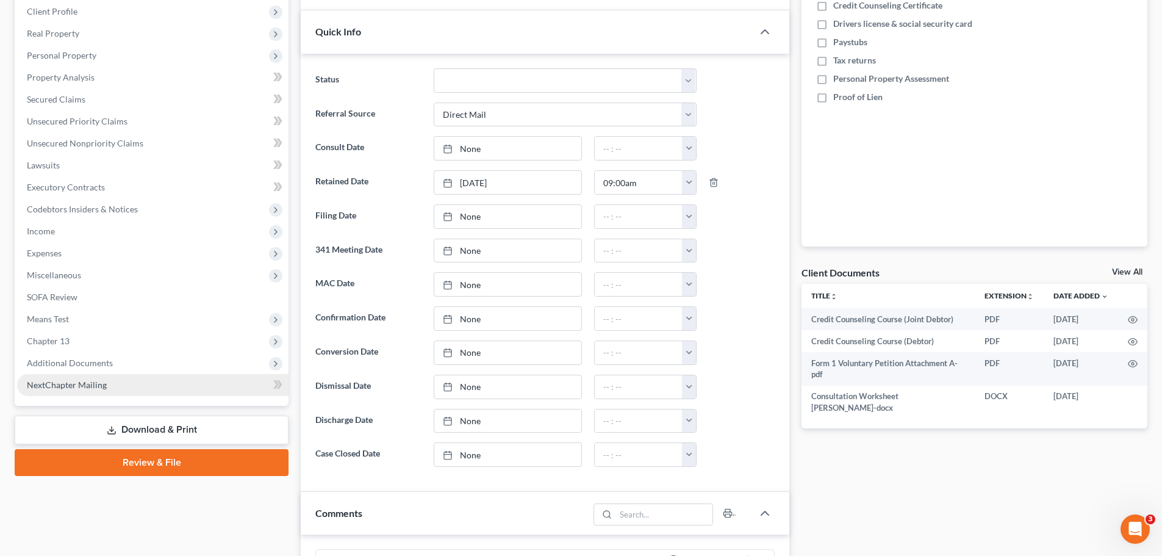
scroll to position [244, 0]
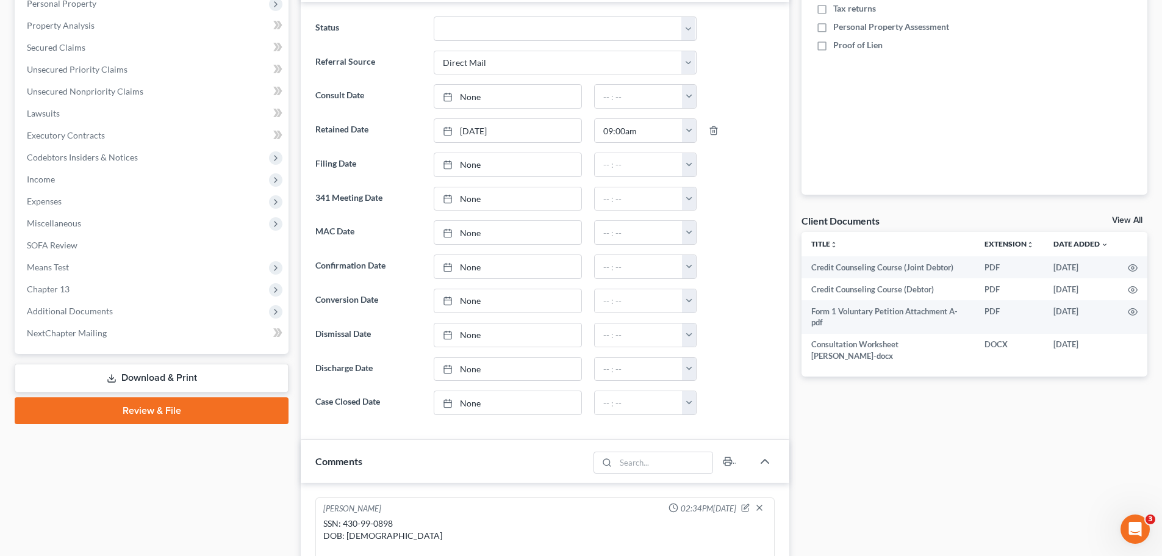
click at [105, 310] on span "Additional Documents" at bounding box center [70, 311] width 86 height 10
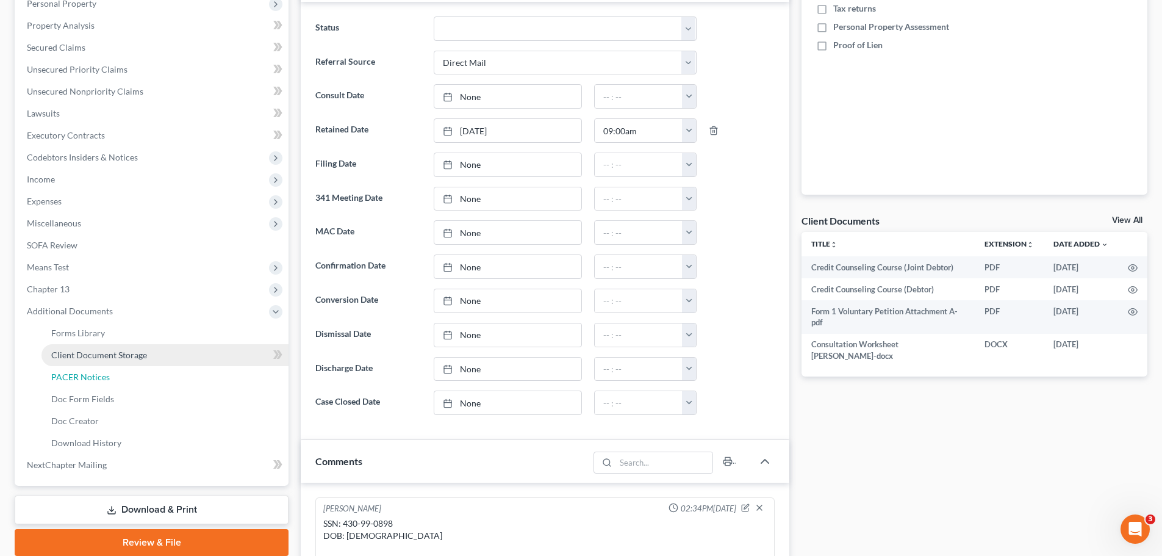
drag, startPoint x: 129, startPoint y: 381, endPoint x: 257, endPoint y: 347, distance: 132.4
click at [128, 379] on link "PACER Notices" at bounding box center [164, 377] width 247 height 22
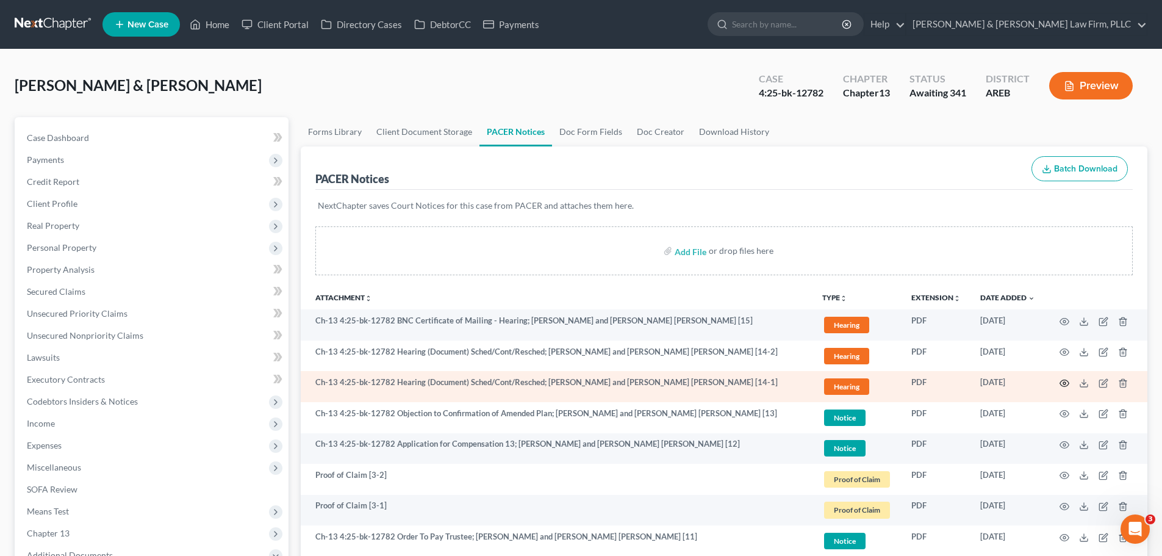
click at [1062, 384] on icon "button" at bounding box center [1064, 383] width 10 height 10
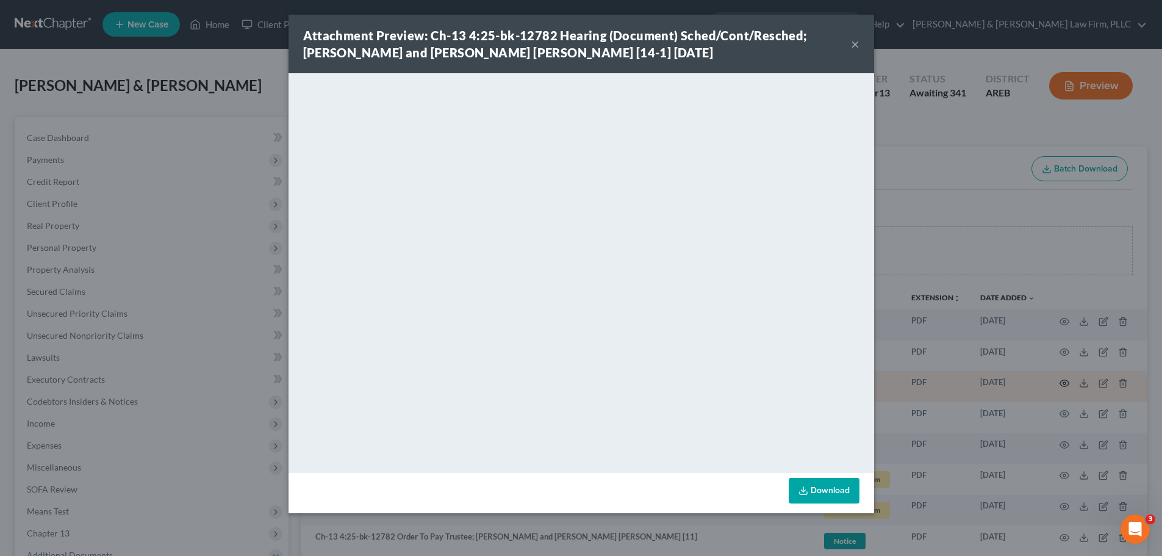
scroll to position [61, 0]
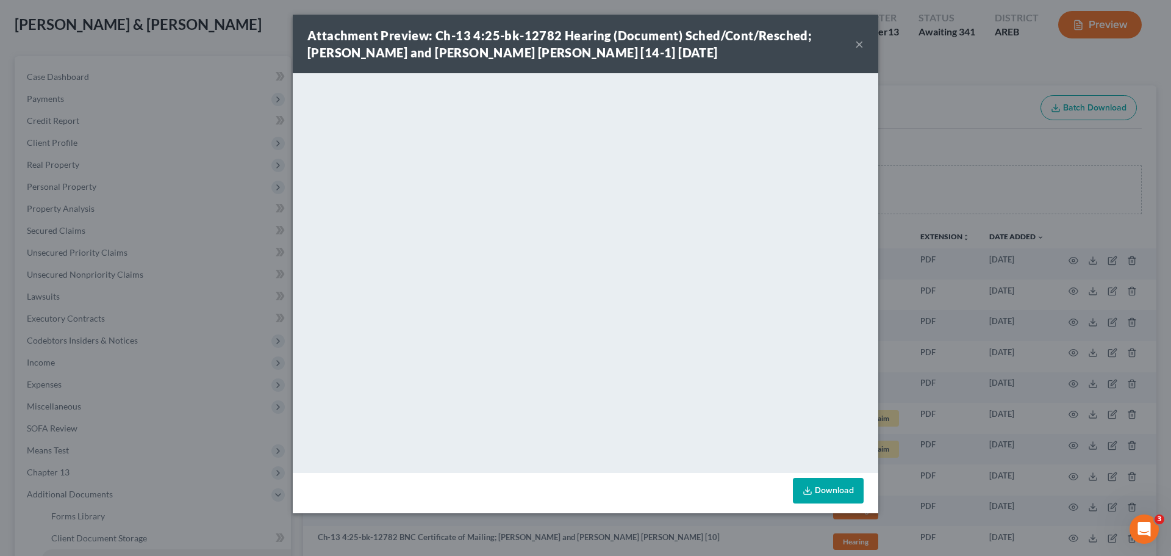
click at [860, 46] on button "×" at bounding box center [859, 44] width 9 height 15
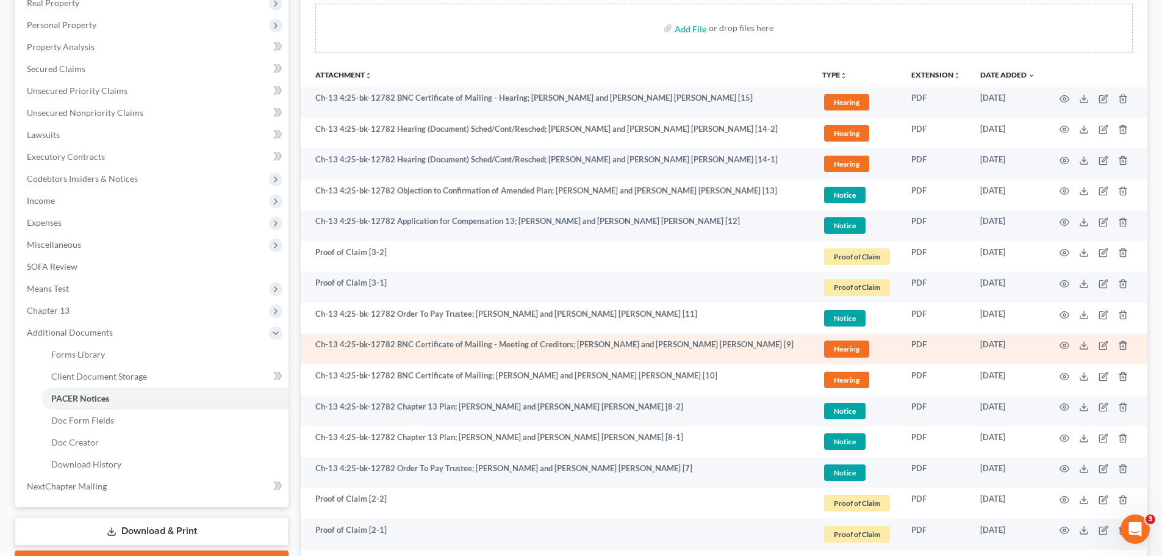
scroll to position [244, 0]
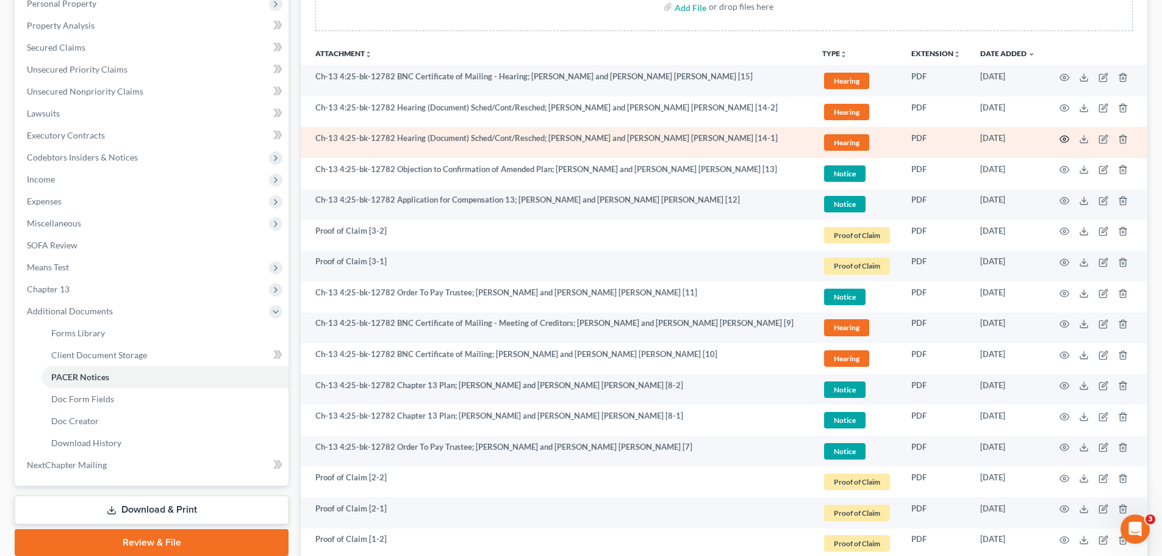
click at [1065, 140] on circle "button" at bounding box center [1064, 139] width 2 height 2
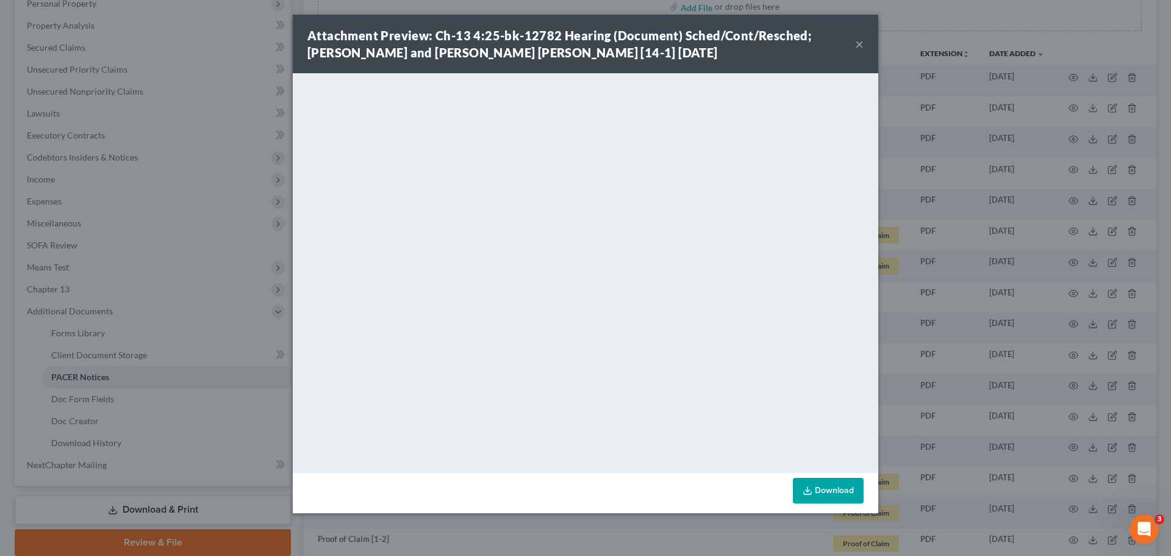
click at [859, 39] on button "×" at bounding box center [859, 44] width 9 height 15
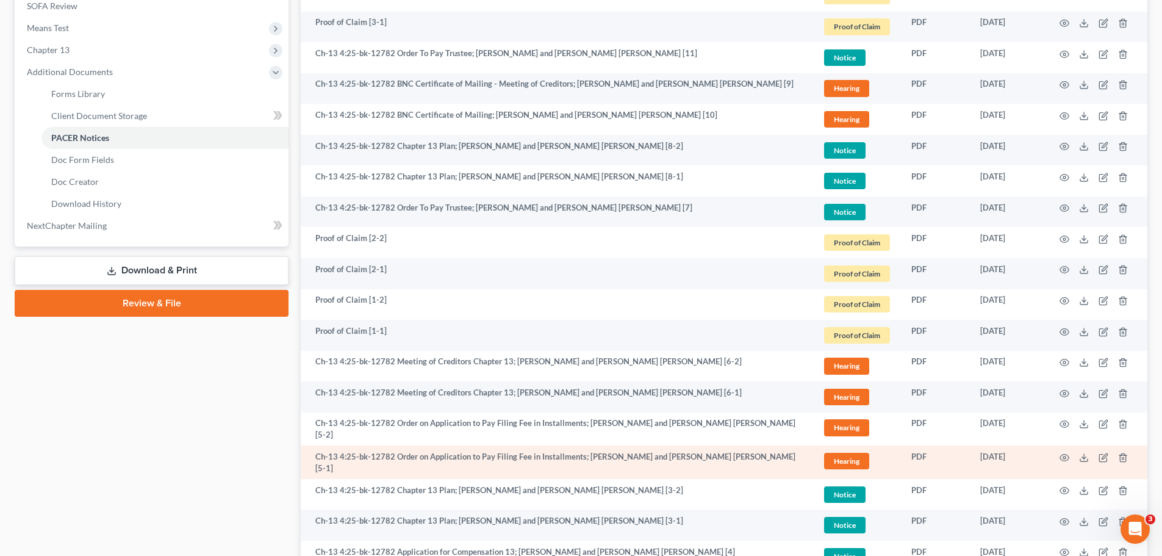
scroll to position [488, 0]
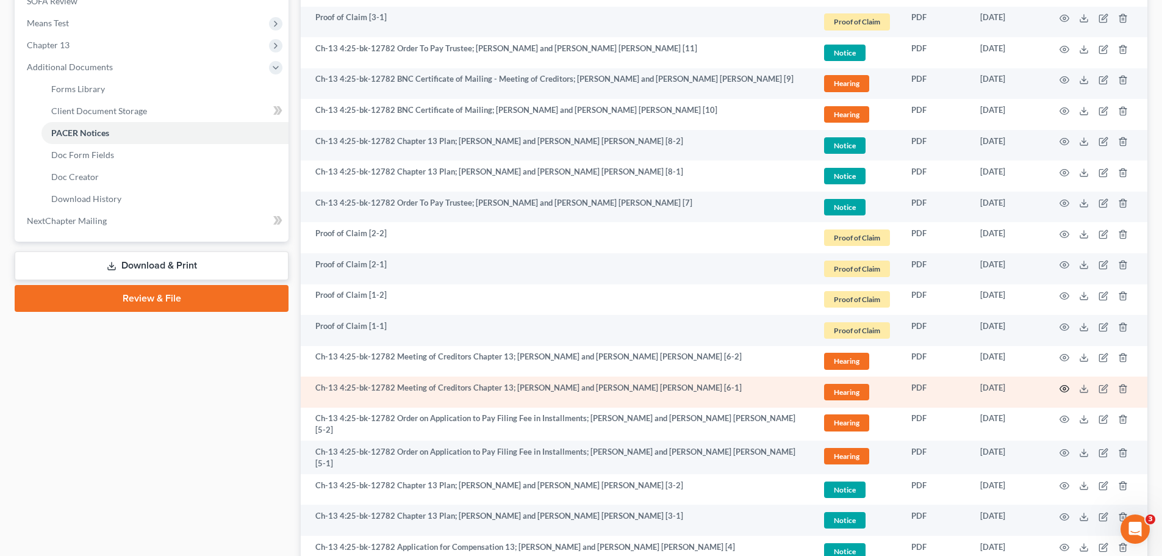
click at [1063, 388] on icon "button" at bounding box center [1064, 389] width 10 height 10
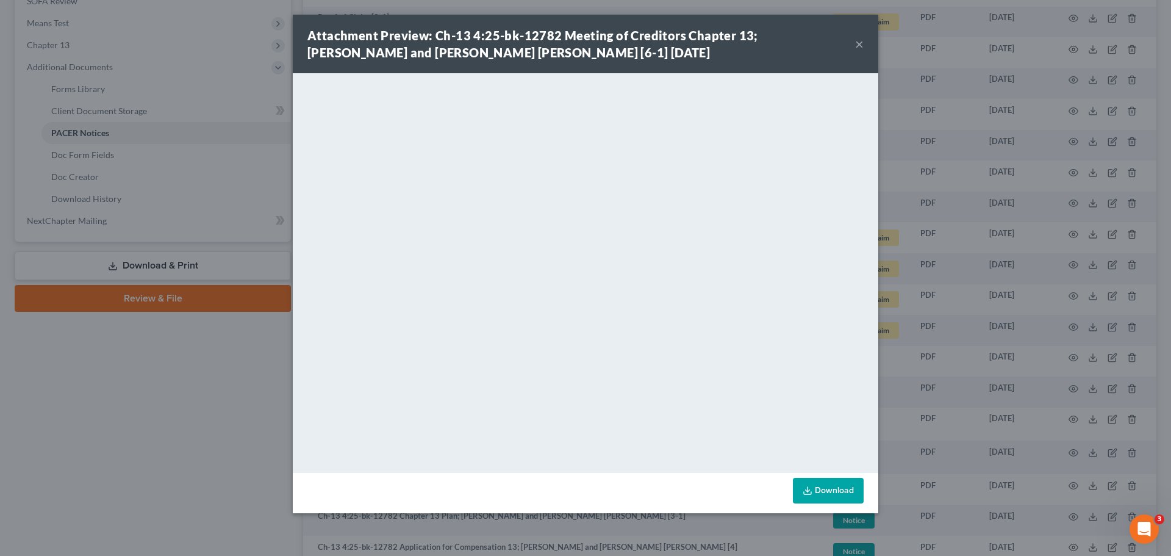
click at [860, 45] on button "×" at bounding box center [859, 44] width 9 height 15
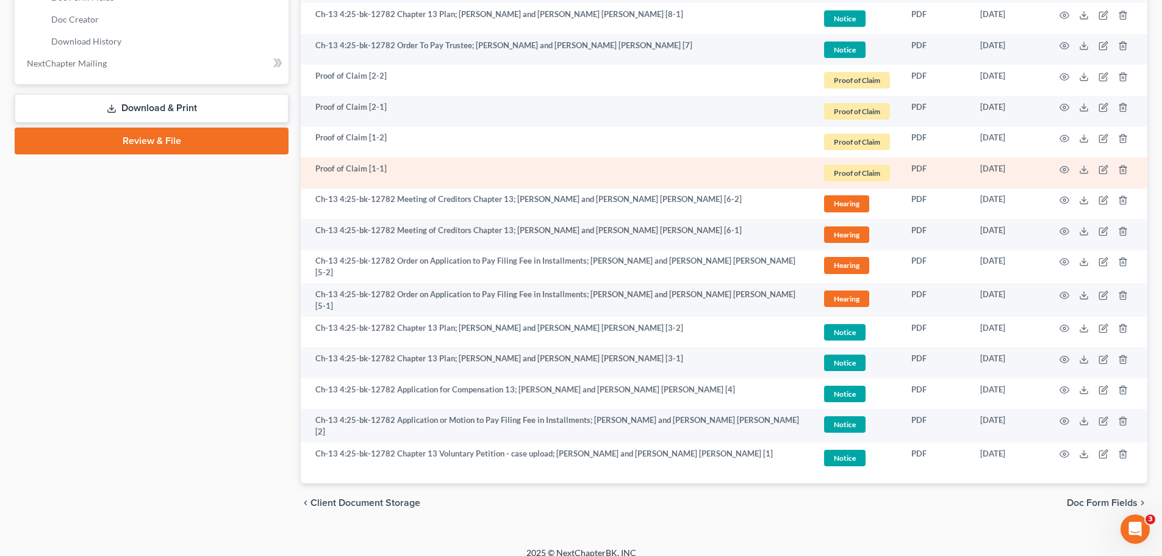
scroll to position [651, 0]
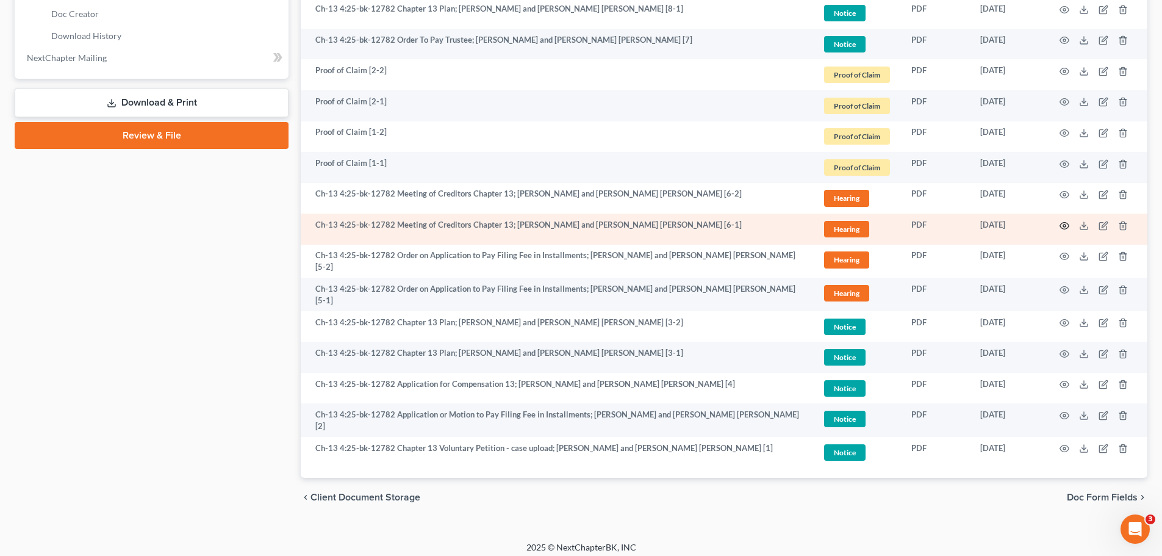
click at [1062, 226] on icon "button" at bounding box center [1064, 226] width 10 height 10
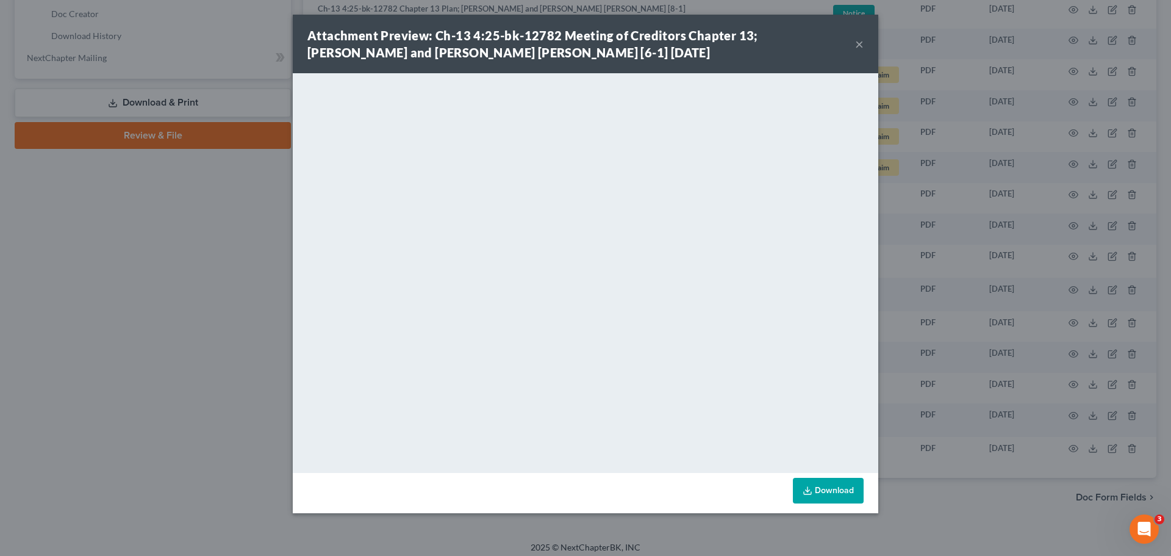
click at [859, 41] on button "×" at bounding box center [859, 44] width 9 height 15
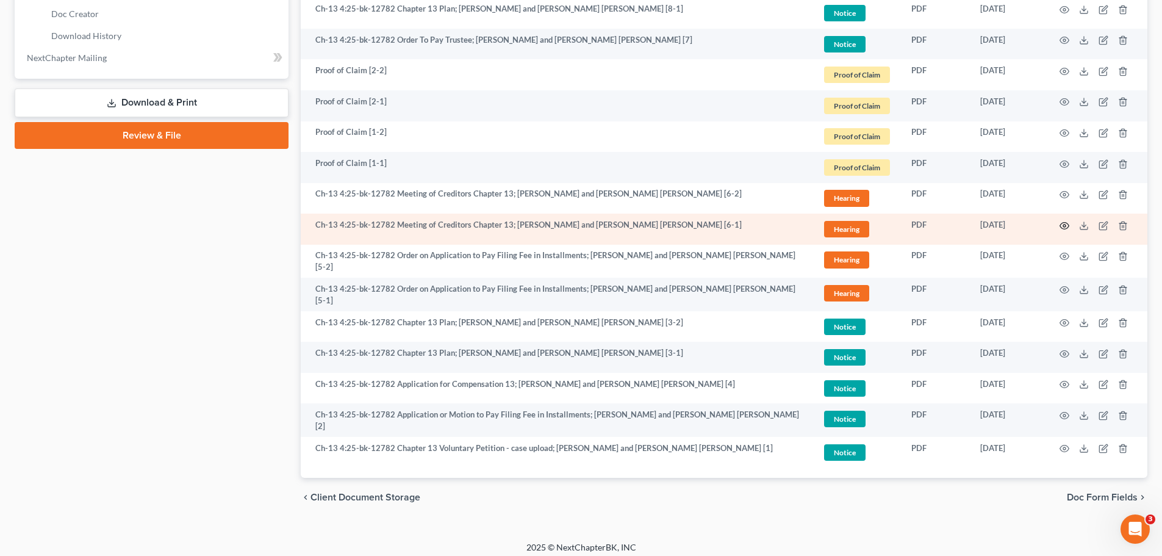
click at [1063, 227] on icon "button" at bounding box center [1064, 226] width 10 height 10
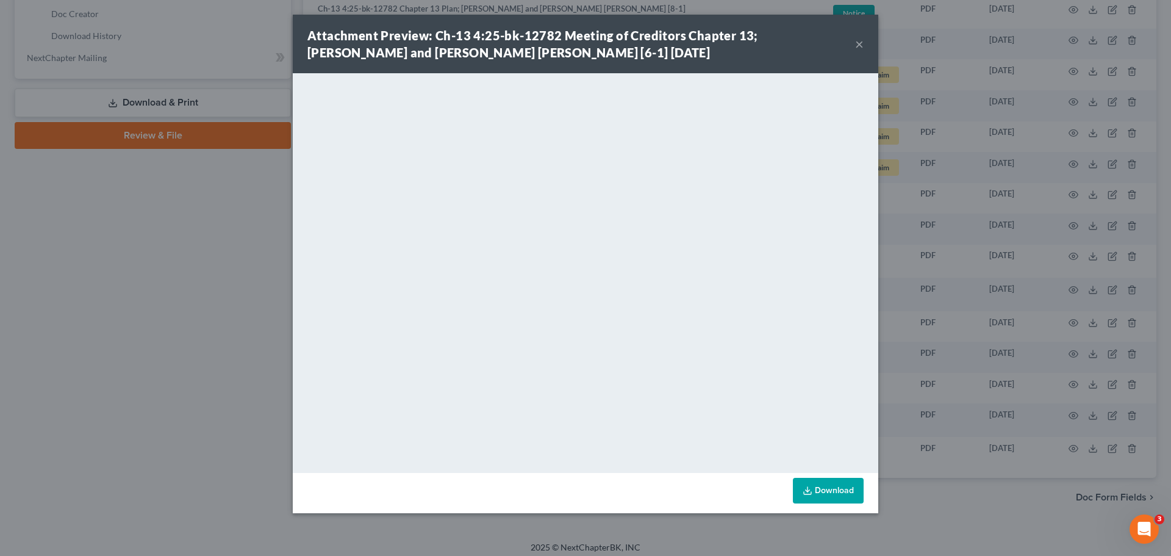
click at [860, 43] on button "×" at bounding box center [859, 44] width 9 height 15
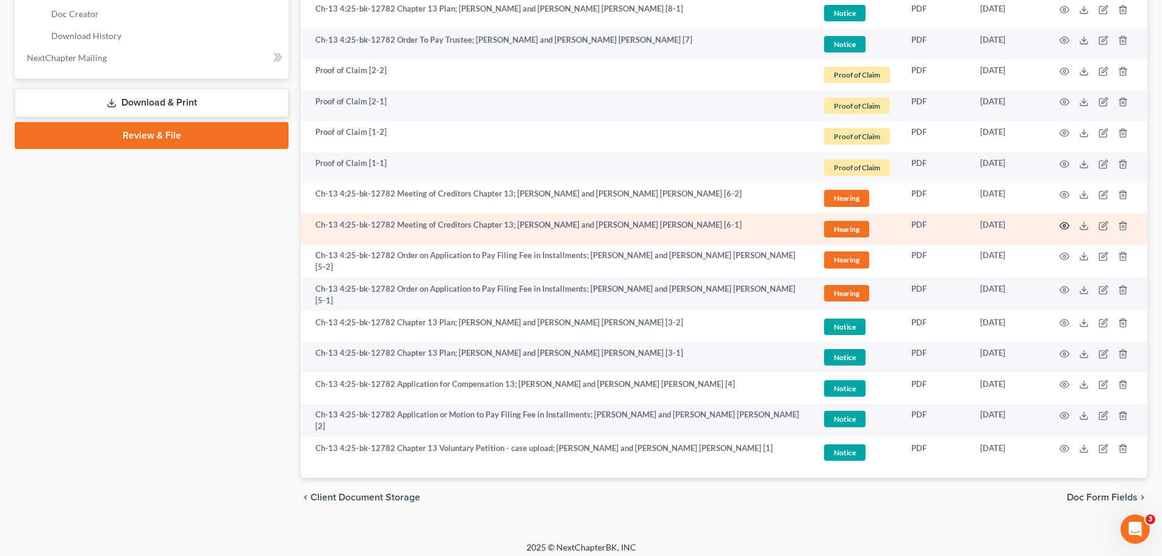
click at [1067, 225] on icon "button" at bounding box center [1064, 226] width 10 height 10
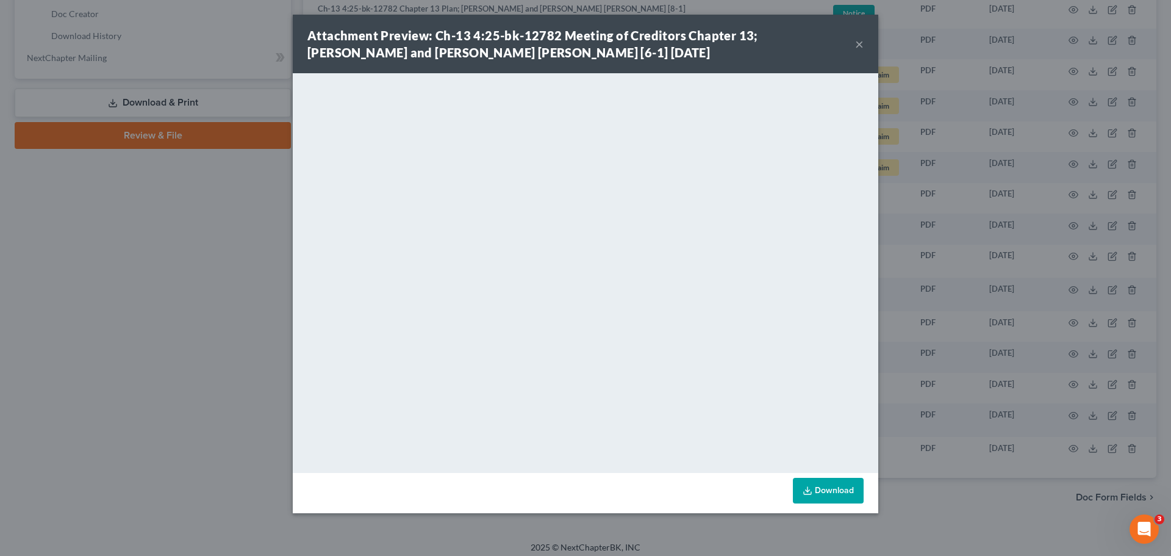
click at [854, 45] on div "Attachment Preview: Ch-13 4:25-bk-12782 Meeting of Creditors Chapter 13; [PERSO…" at bounding box center [581, 44] width 548 height 34
click at [859, 45] on button "×" at bounding box center [859, 44] width 9 height 15
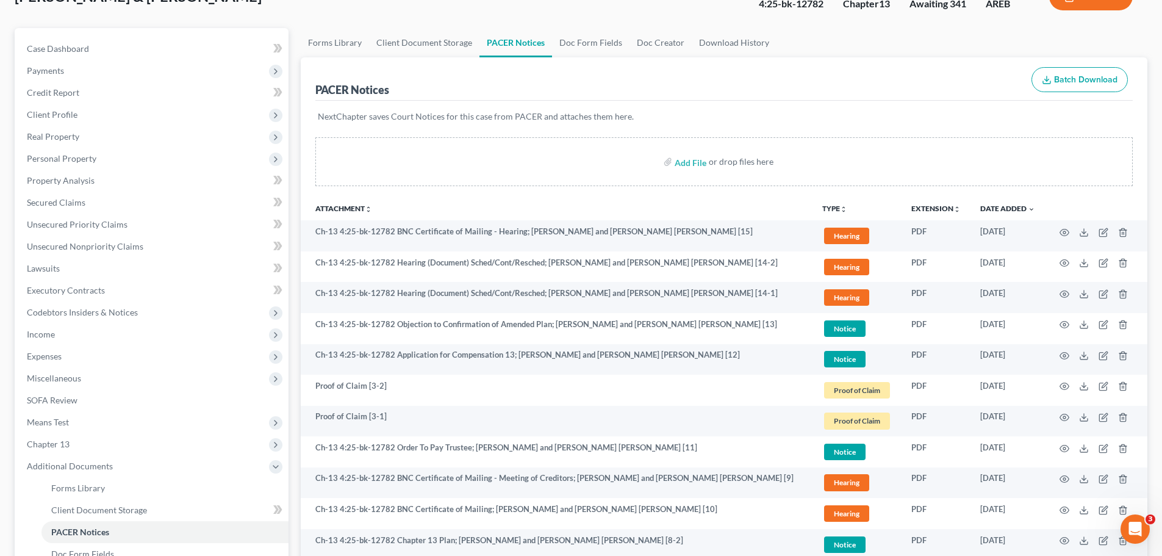
scroll to position [0, 0]
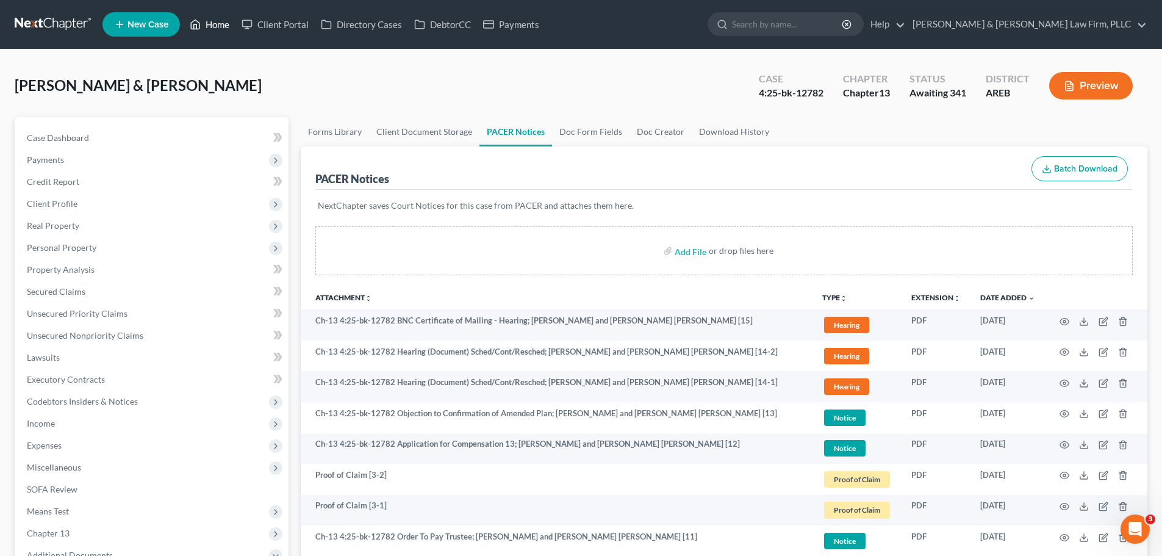
click at [209, 23] on link "Home" at bounding box center [210, 24] width 52 height 22
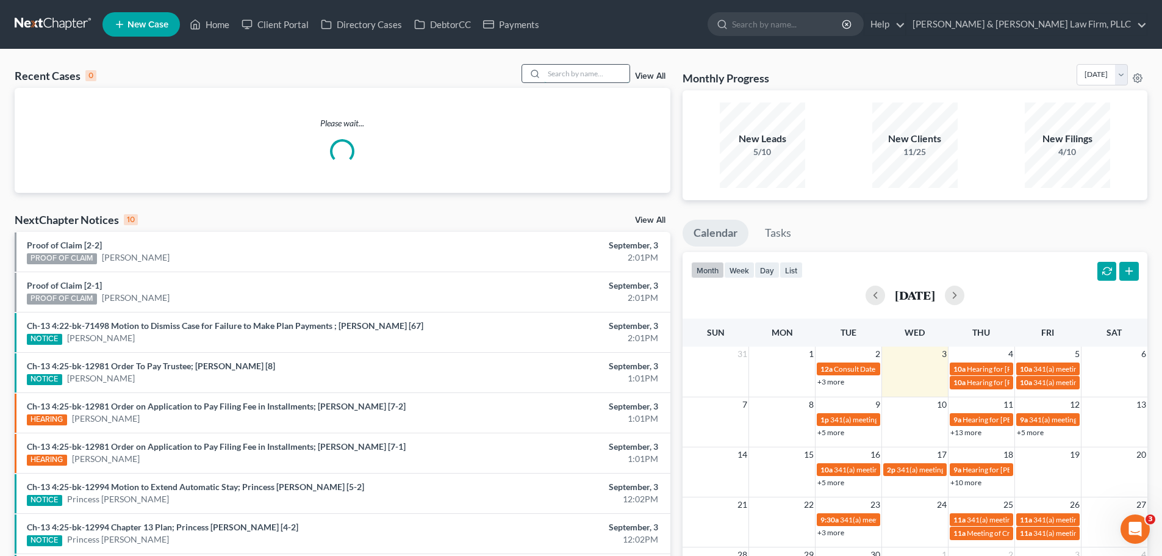
click at [615, 73] on input "search" at bounding box center [586, 74] width 85 height 18
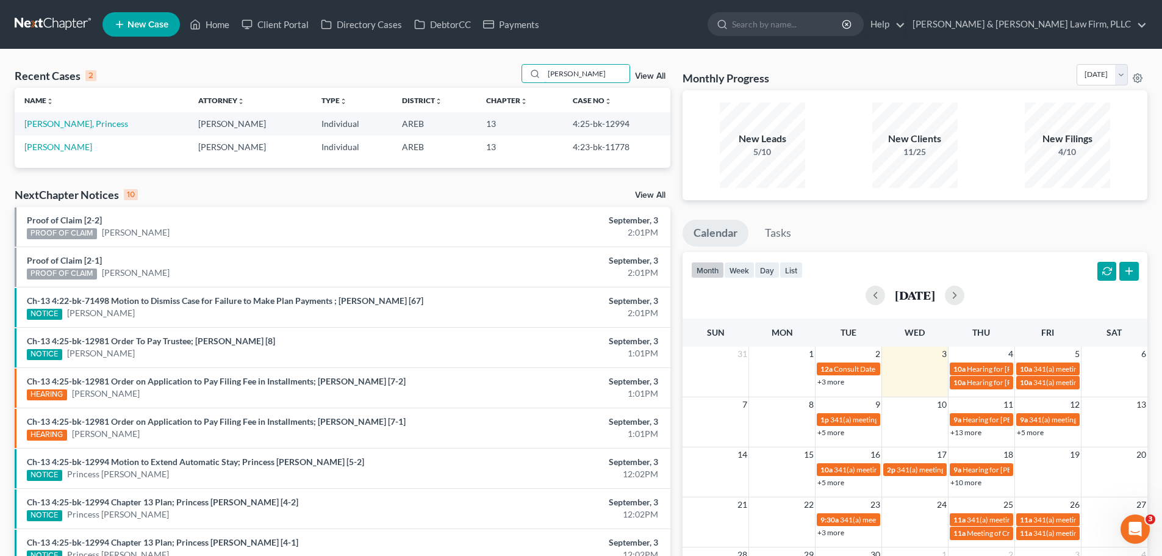
type input "[PERSON_NAME]"
drag, startPoint x: 587, startPoint y: 70, endPoint x: 527, endPoint y: 77, distance: 60.2
click at [528, 77] on div "[PERSON_NAME]" at bounding box center [575, 73] width 109 height 19
type input "thro"
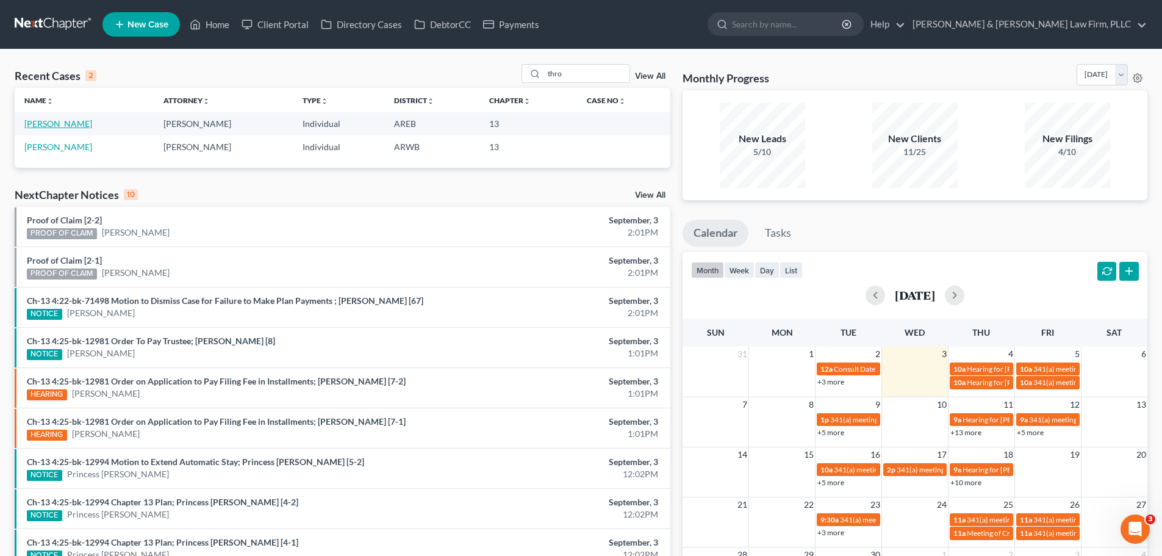
click at [92, 128] on link "[PERSON_NAME]" at bounding box center [58, 123] width 68 height 10
select select "4"
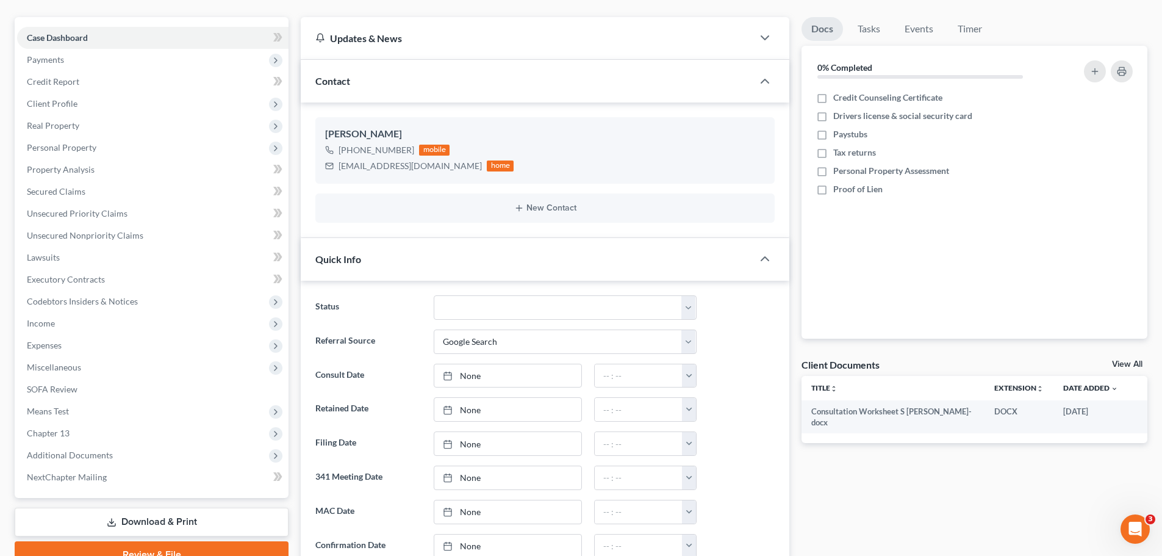
scroll to position [122, 0]
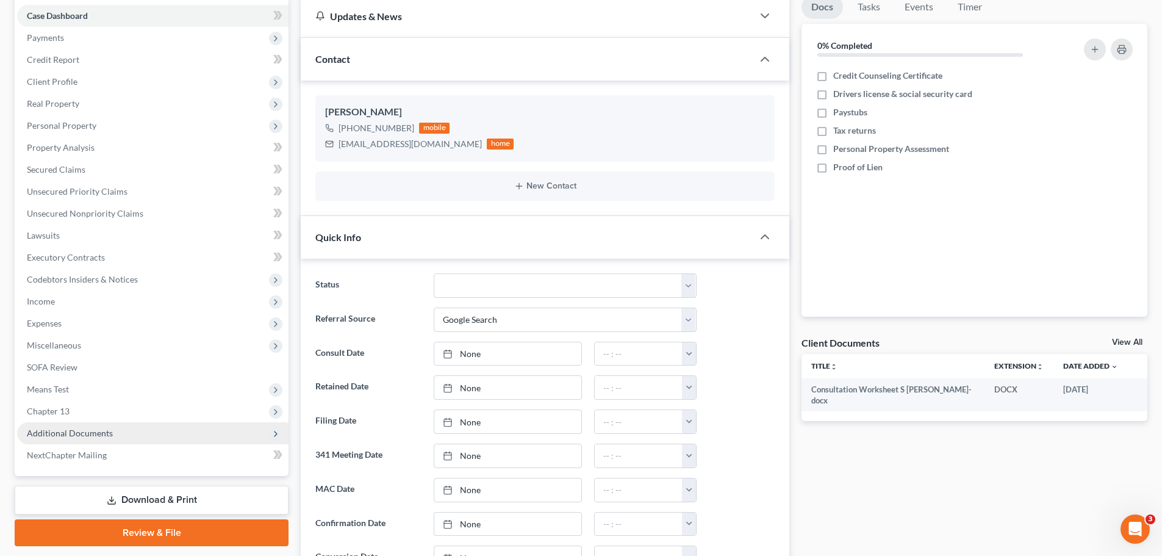
click at [152, 431] on span "Additional Documents" at bounding box center [152, 433] width 271 height 22
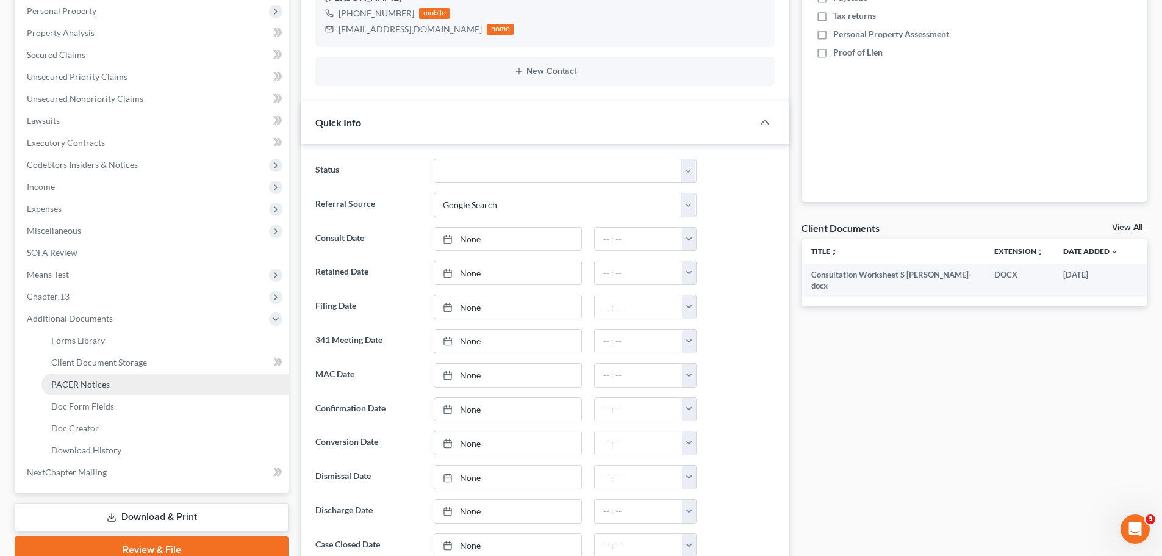
scroll to position [244, 0]
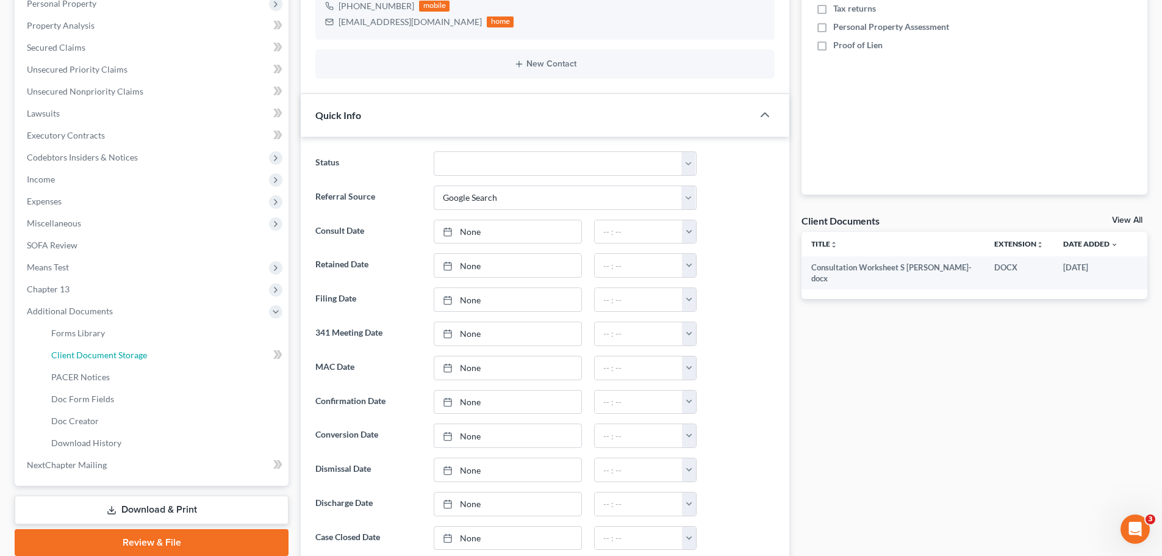
click at [118, 354] on span "Client Document Storage" at bounding box center [99, 354] width 96 height 10
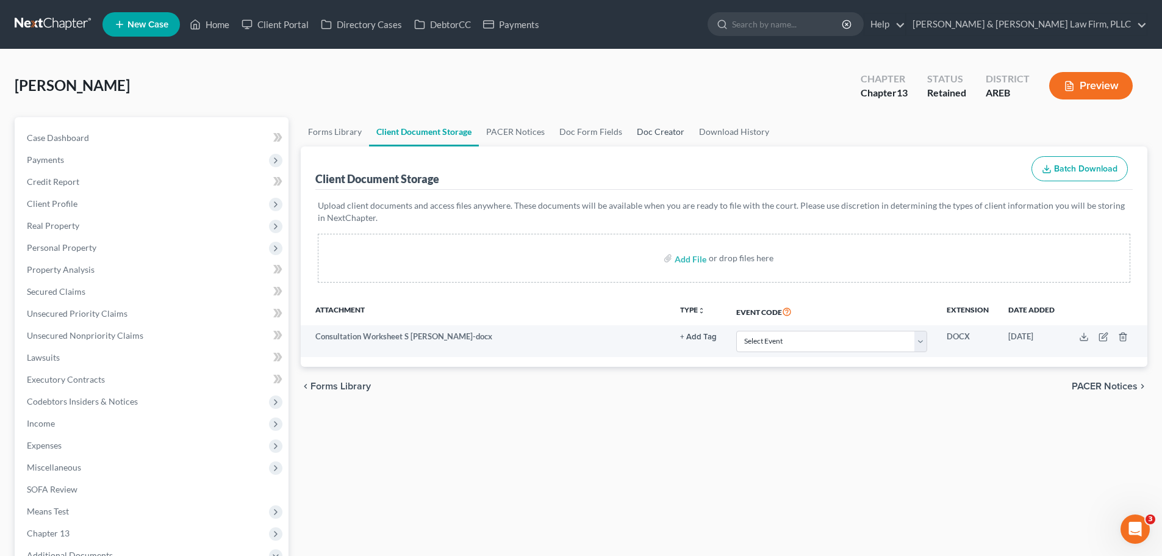
click at [646, 138] on link "Doc Creator" at bounding box center [660, 131] width 62 height 29
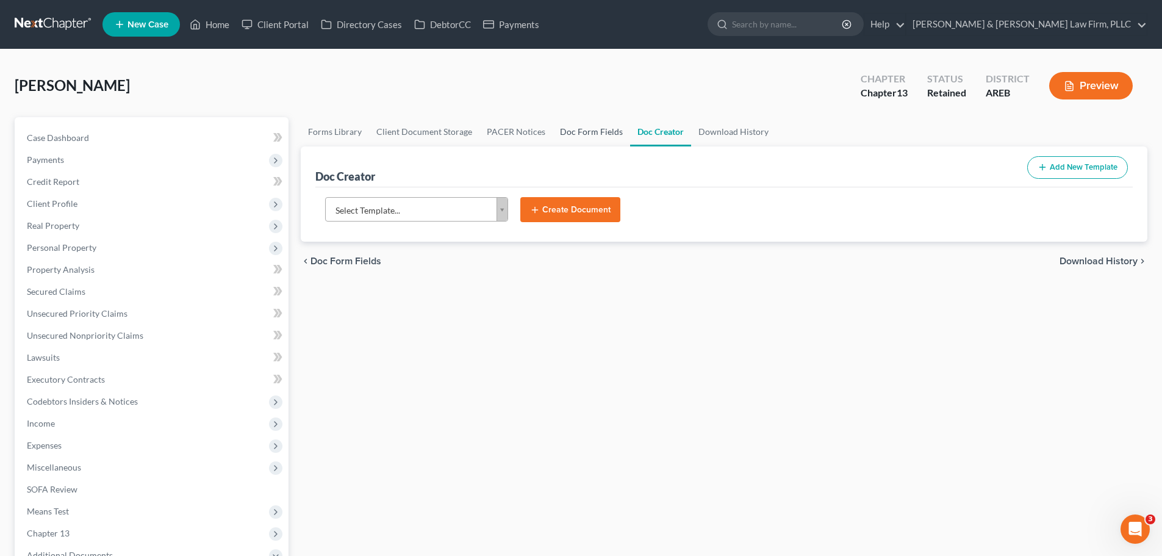
click at [592, 134] on link "Doc Form Fields" at bounding box center [590, 131] width 77 height 29
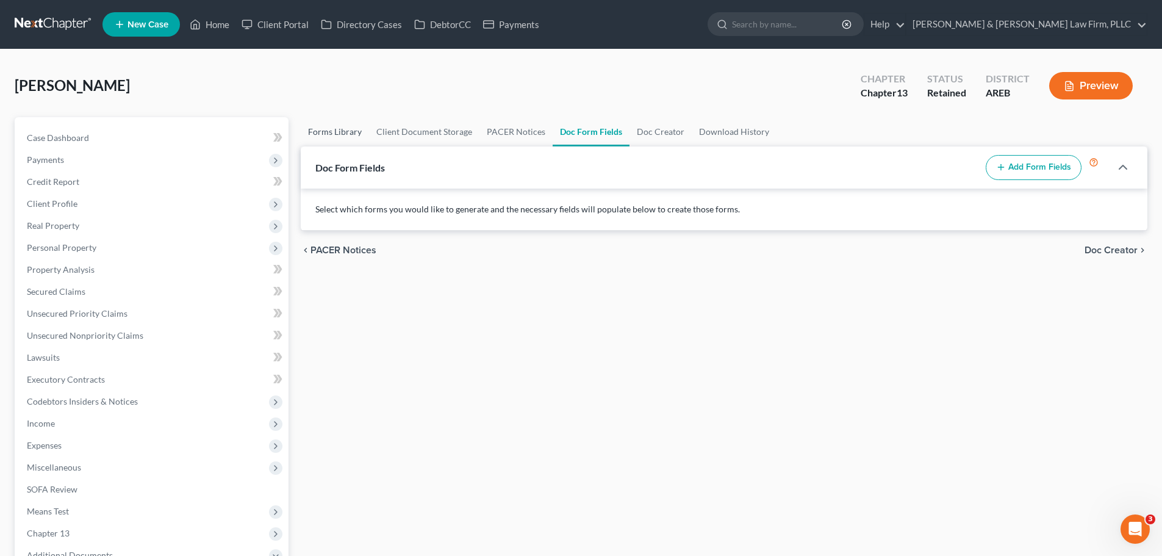
click at [336, 127] on link "Forms Library" at bounding box center [335, 131] width 68 height 29
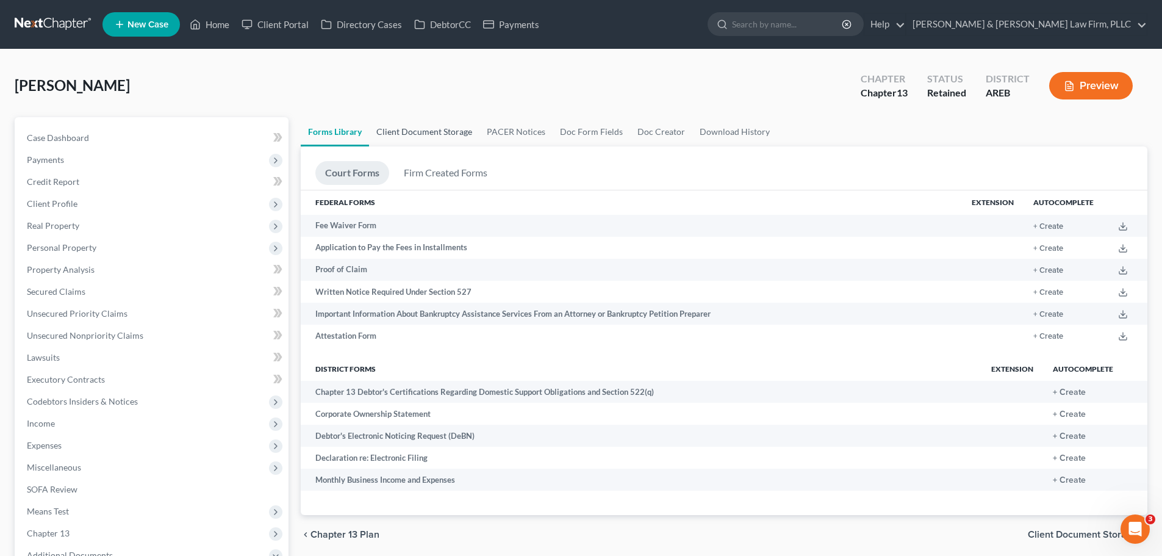
click at [444, 135] on link "Client Document Storage" at bounding box center [424, 131] width 110 height 29
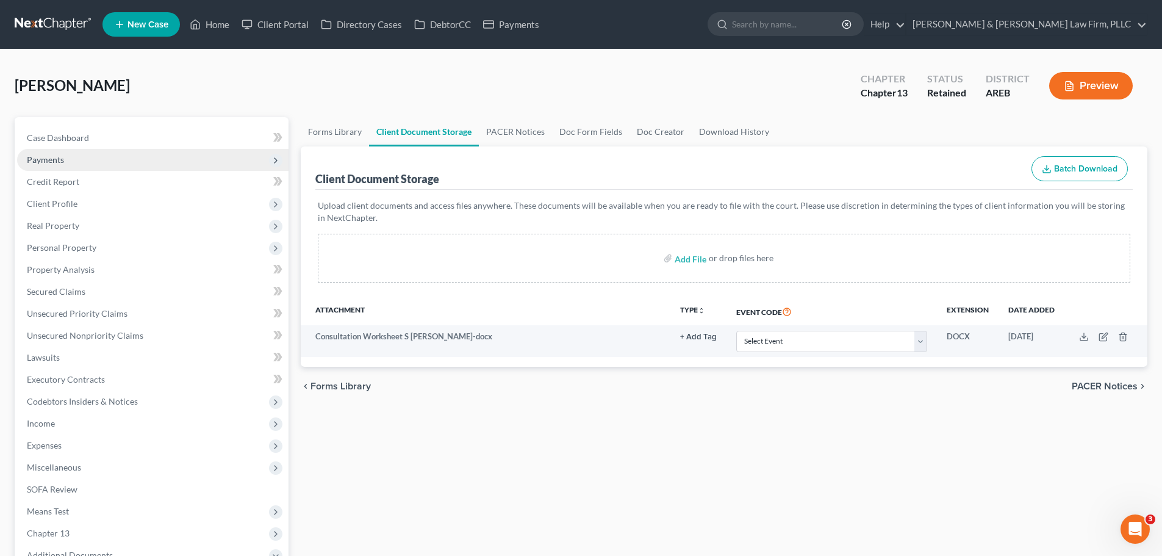
click at [63, 160] on span "Payments" at bounding box center [45, 159] width 37 height 10
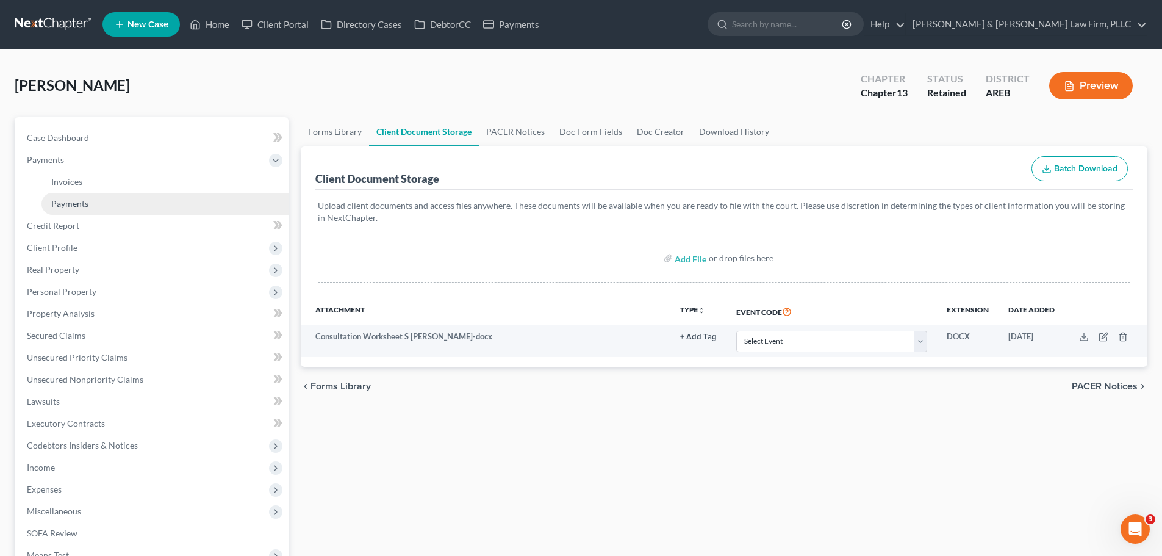
click at [88, 198] on link "Payments" at bounding box center [164, 204] width 247 height 22
